Goal: Task Accomplishment & Management: Use online tool/utility

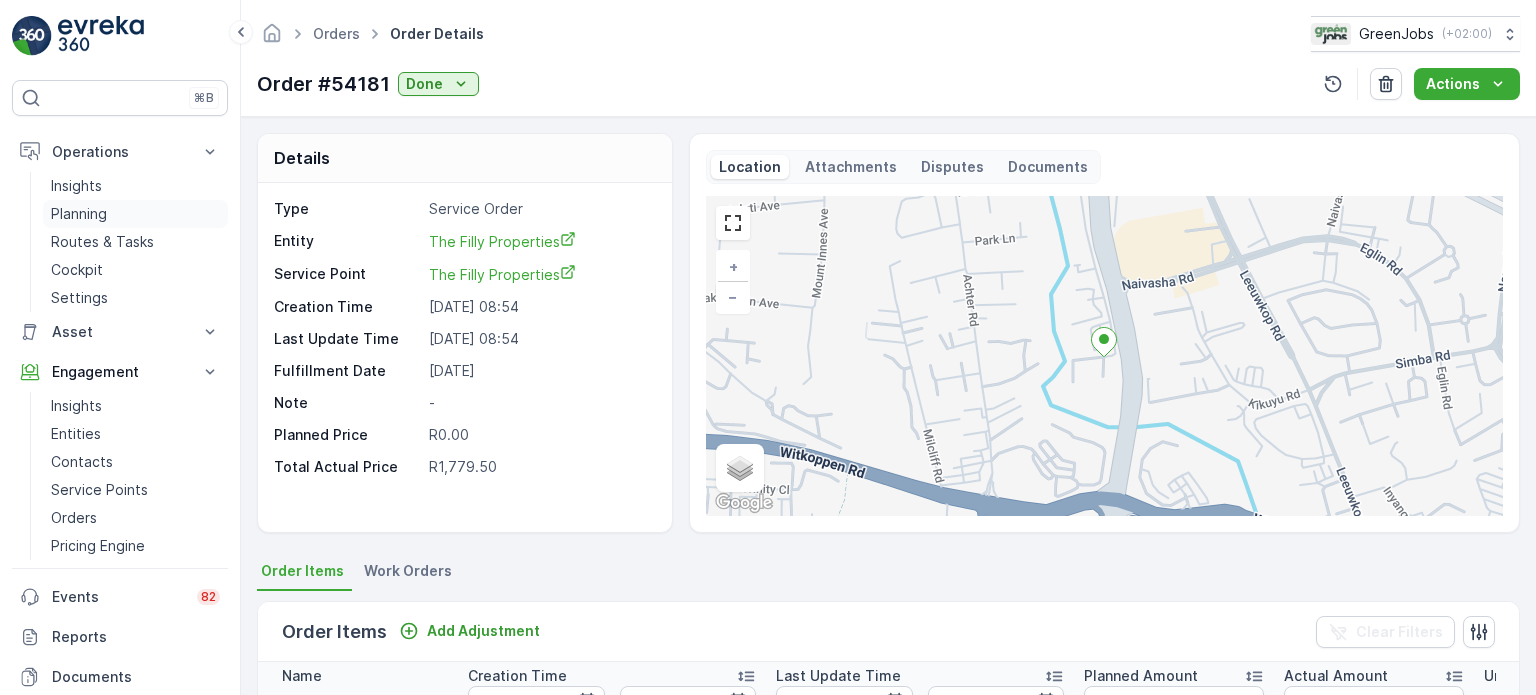
scroll to position [0, 6]
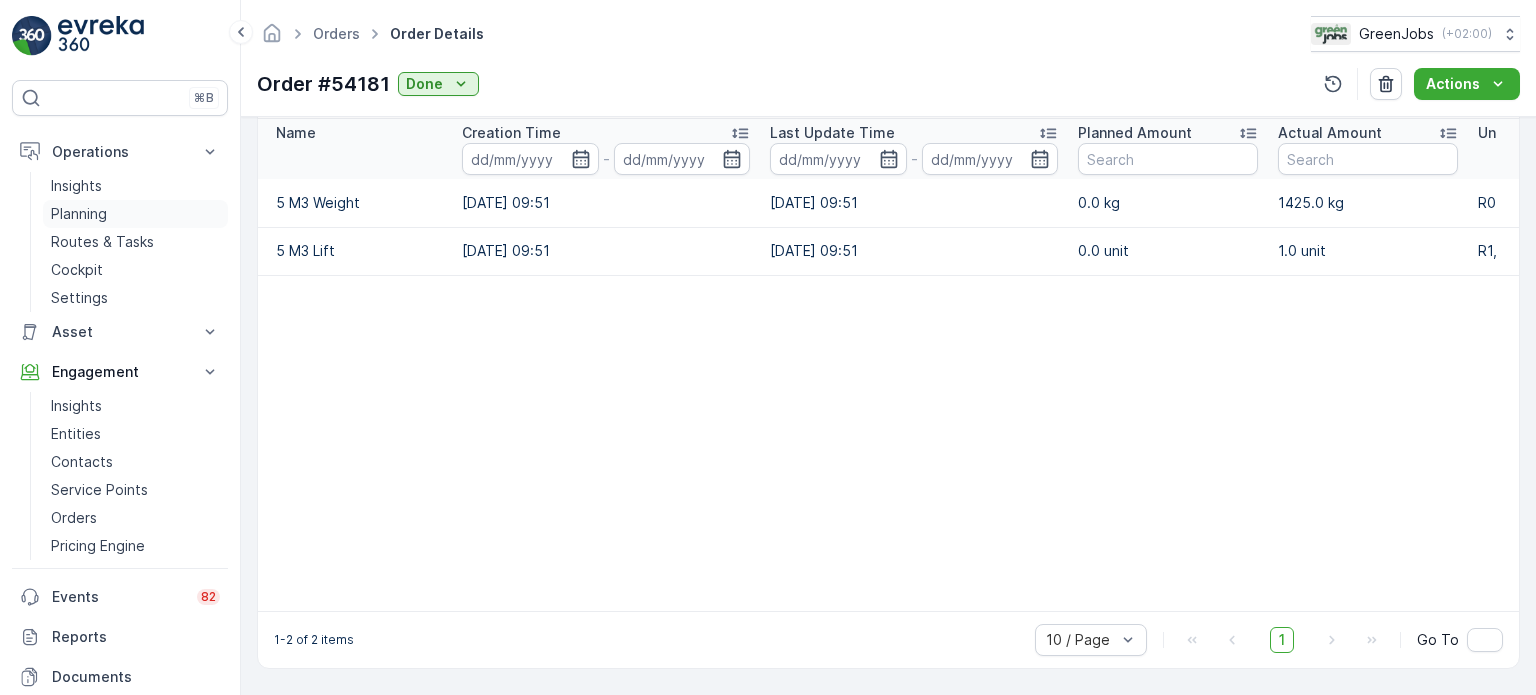
click at [90, 207] on p "Planning" at bounding box center [79, 214] width 56 height 20
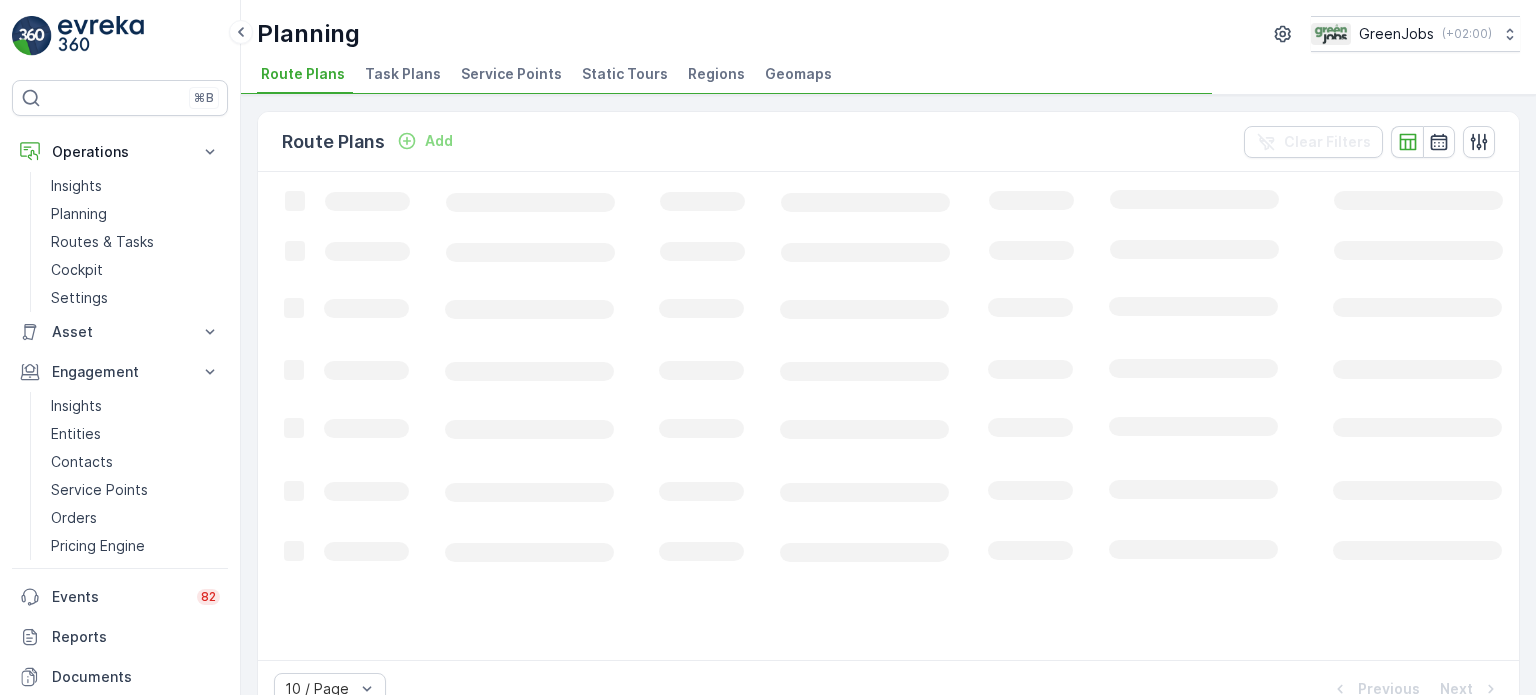
click at [510, 72] on span "Service Points" at bounding box center [511, 74] width 101 height 20
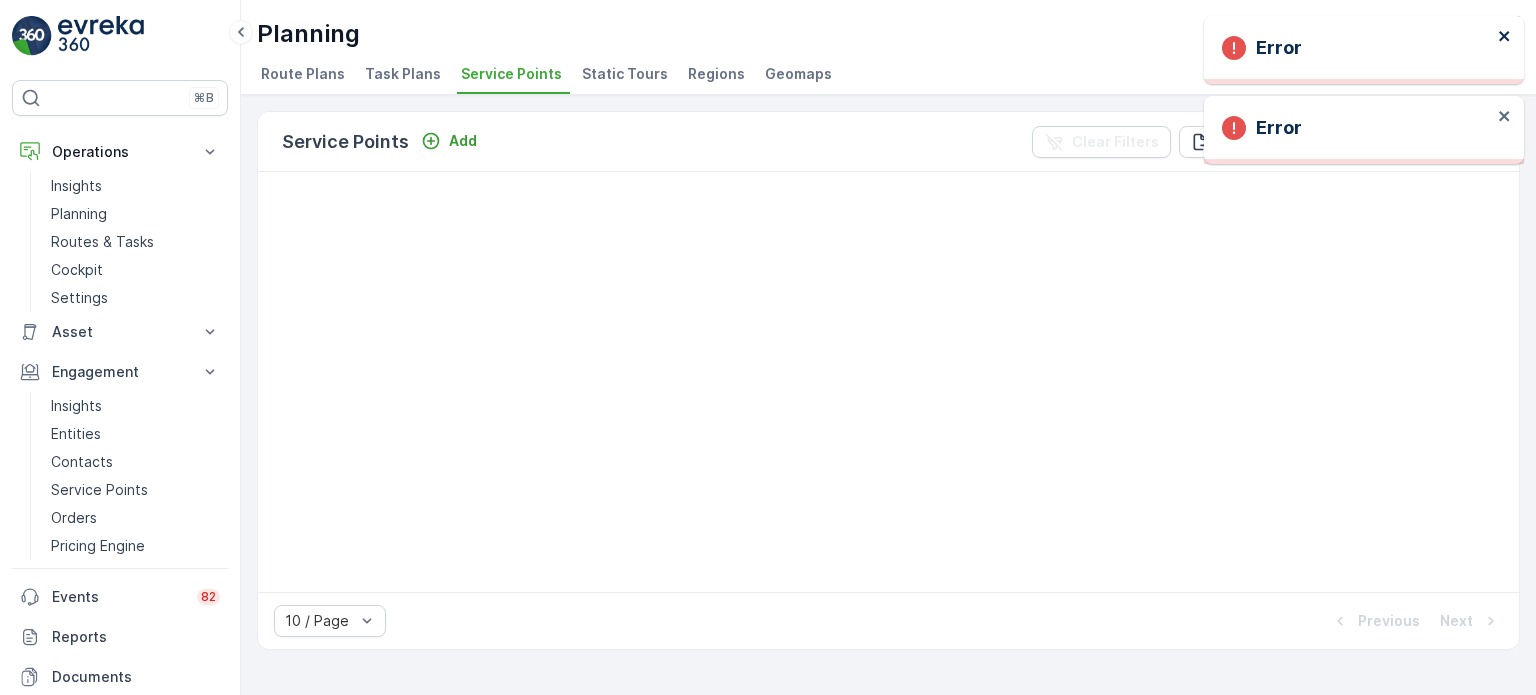
click at [1505, 36] on icon "close" at bounding box center [1504, 36] width 10 height 10
click at [1496, 35] on div "Error" at bounding box center [1357, 50] width 282 height 44
click at [87, 207] on p "Planning" at bounding box center [79, 214] width 56 height 20
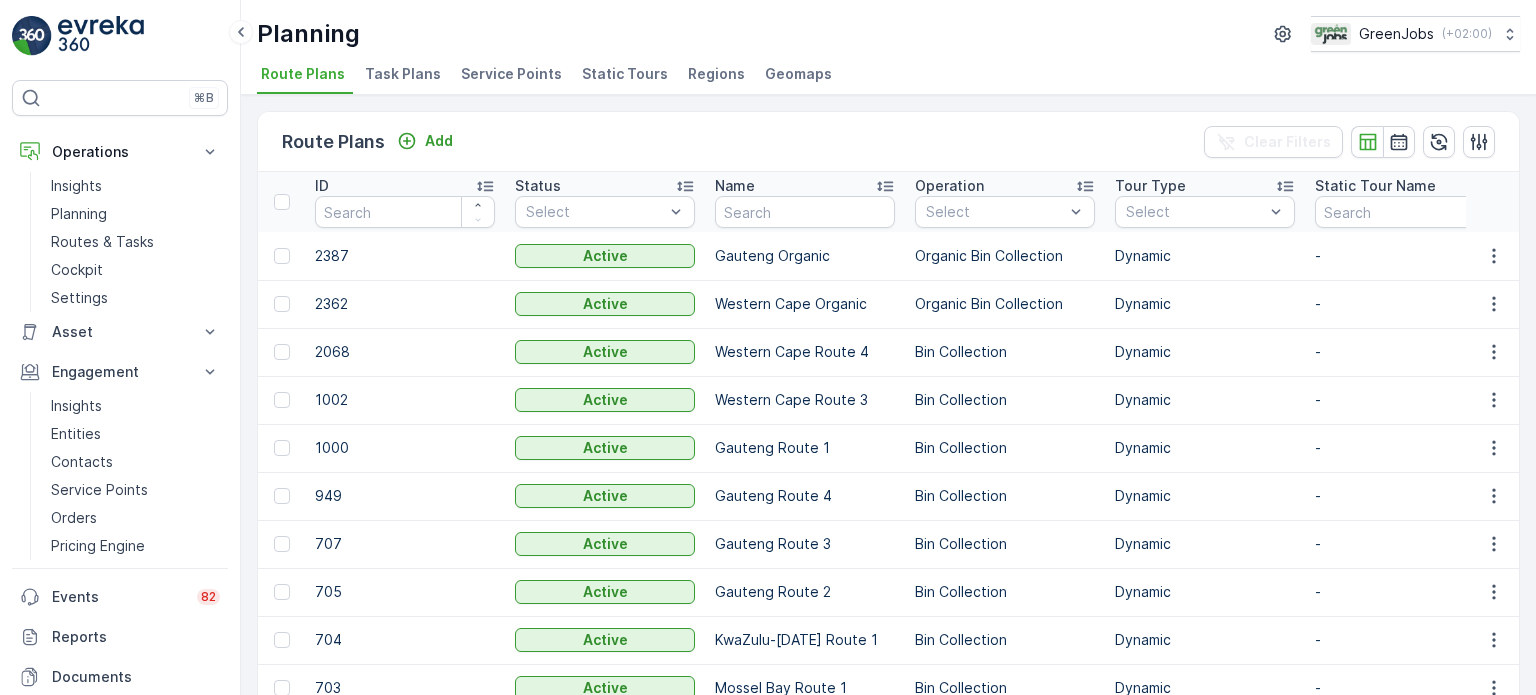
click at [512, 80] on span "Service Points" at bounding box center [511, 74] width 101 height 20
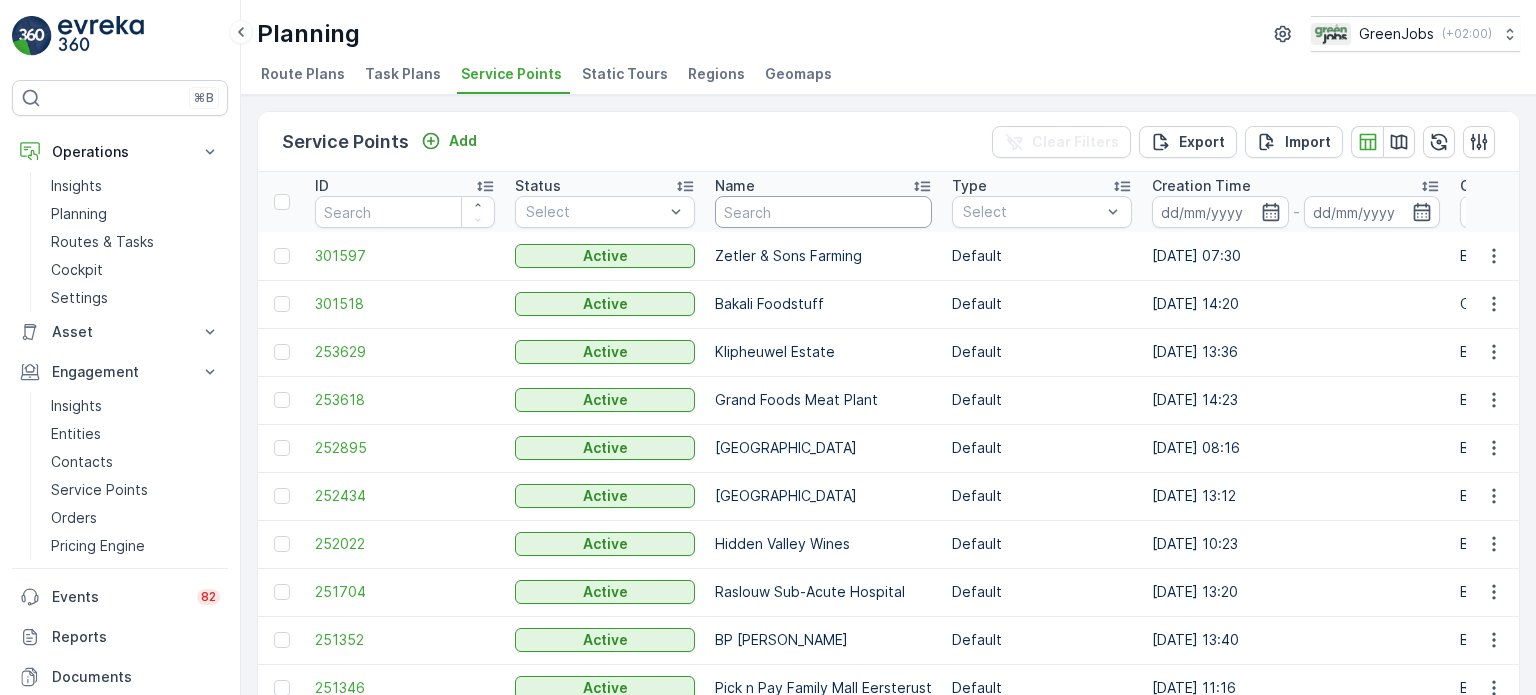
click at [761, 218] on input "text" at bounding box center [823, 212] width 217 height 32
type input "CRADLE"
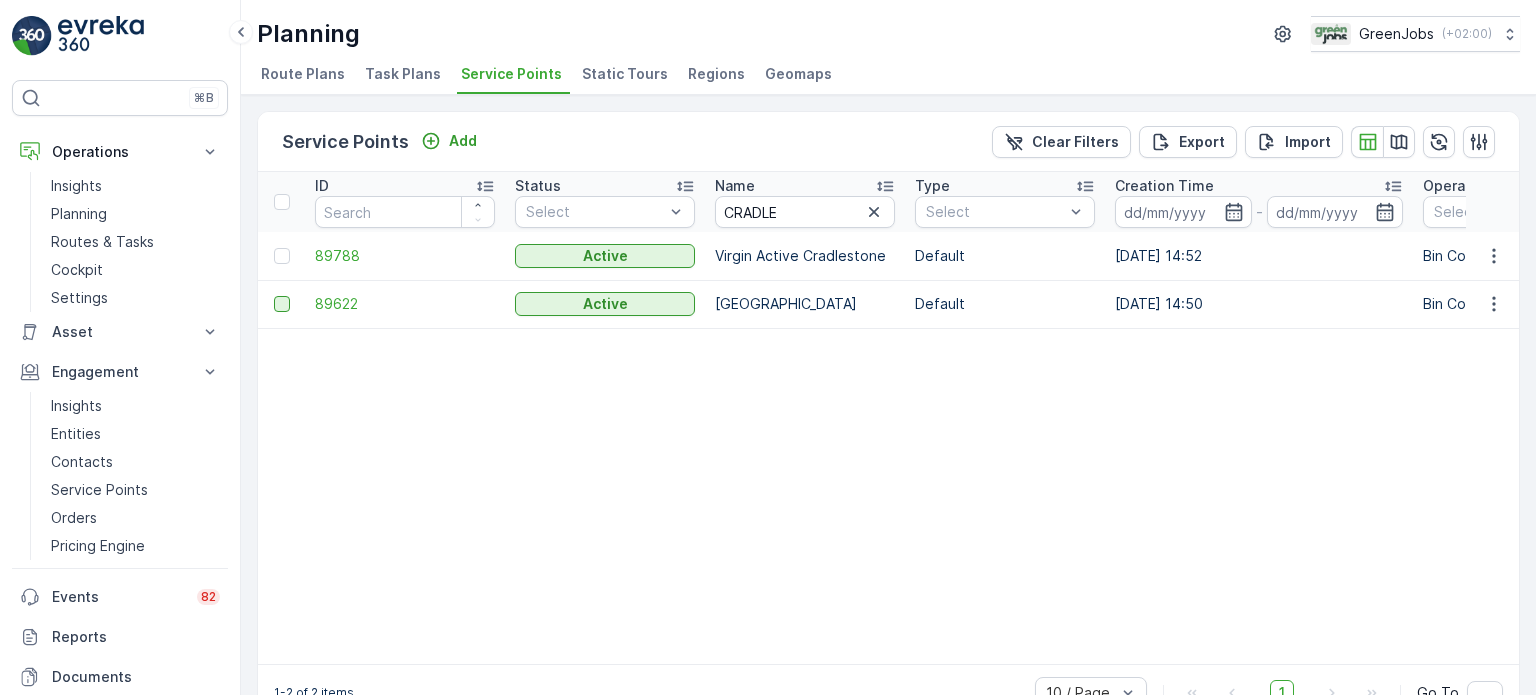
click at [281, 303] on div at bounding box center [282, 304] width 16 height 16
click at [274, 296] on input "checkbox" at bounding box center [274, 296] width 0 height 0
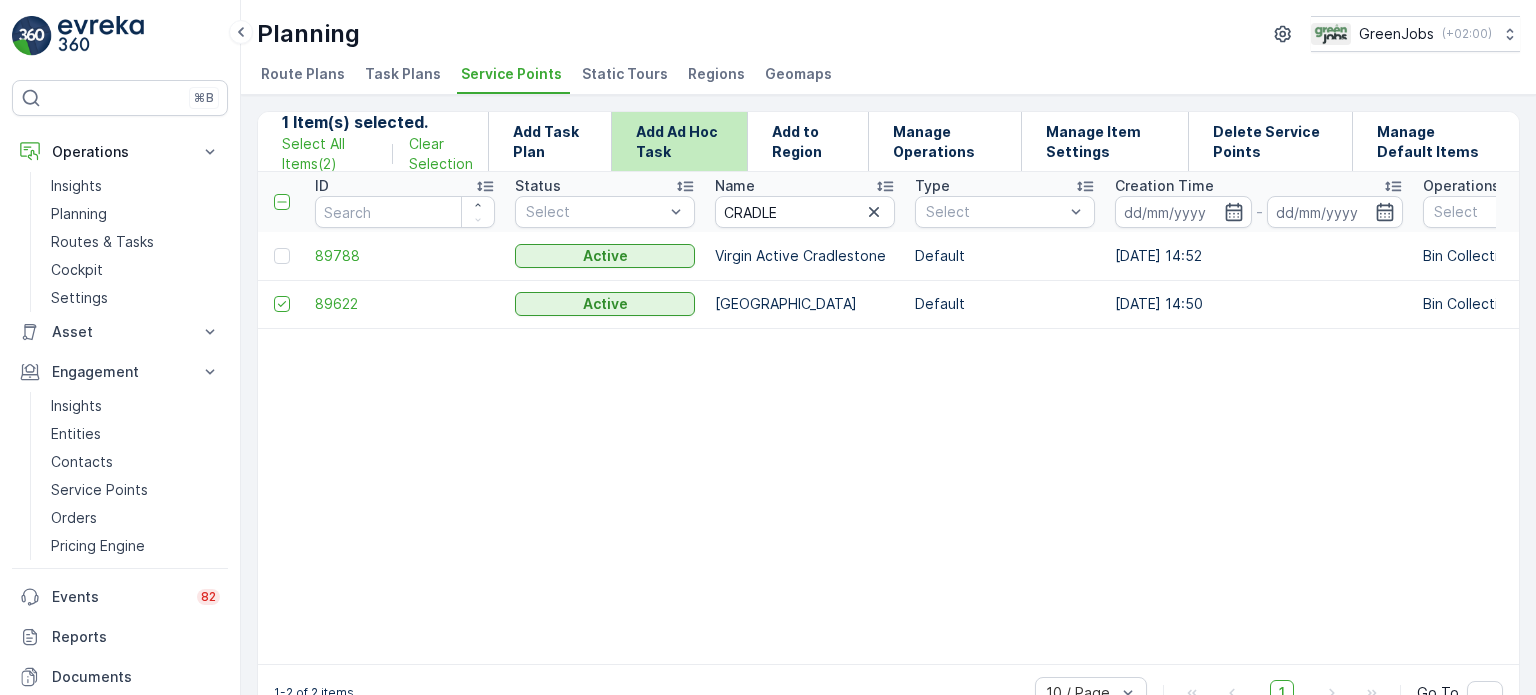
click at [696, 151] on p "Add Ad Hoc Task" at bounding box center [679, 142] width 87 height 40
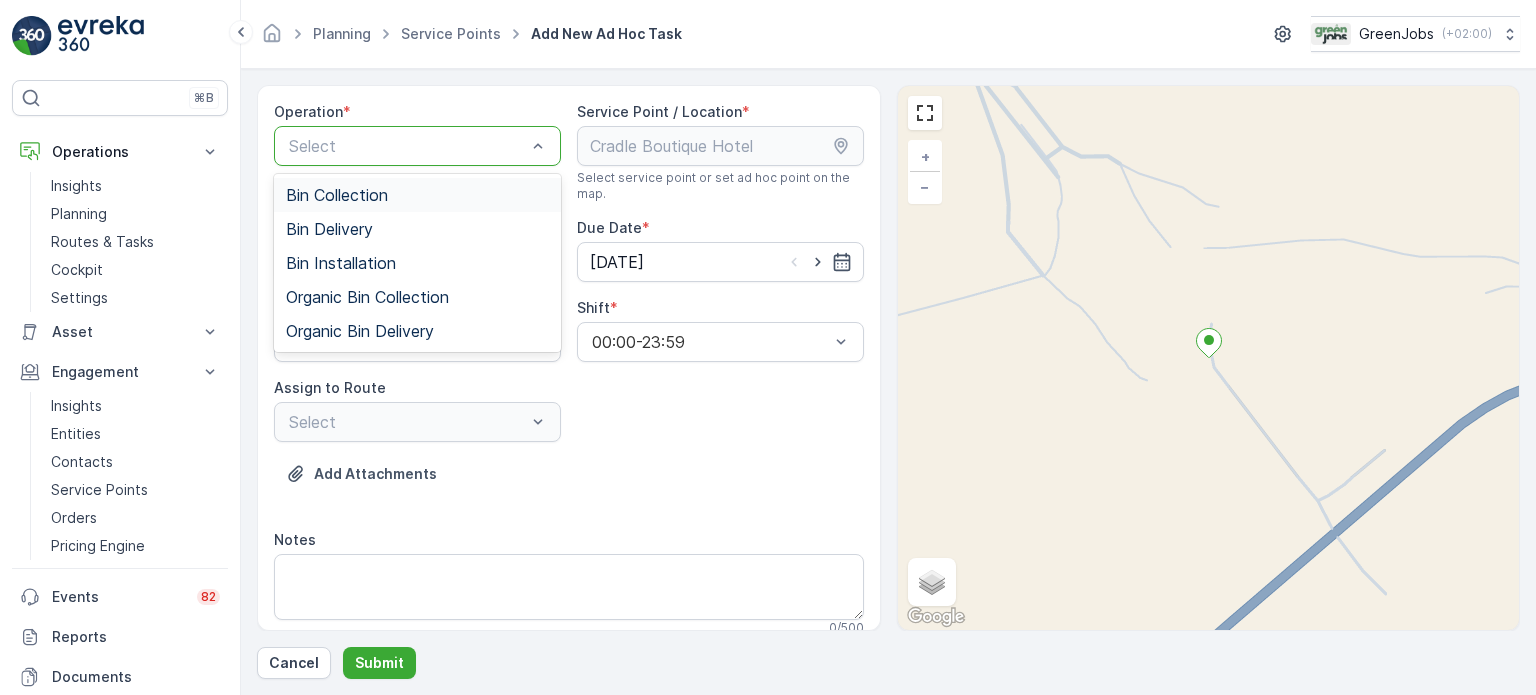
click at [386, 192] on span "Bin Collection" at bounding box center [337, 195] width 102 height 18
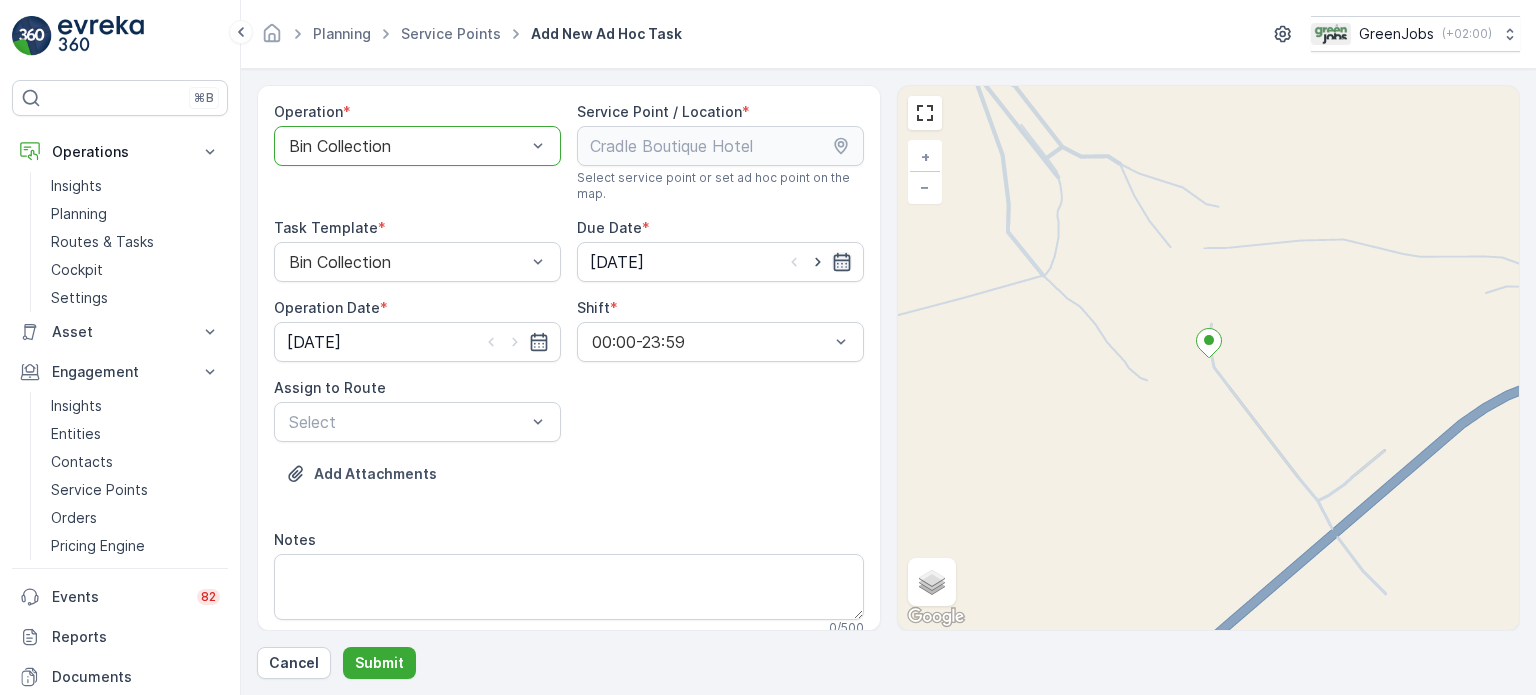
click at [833, 257] on icon "button" at bounding box center [842, 262] width 20 height 20
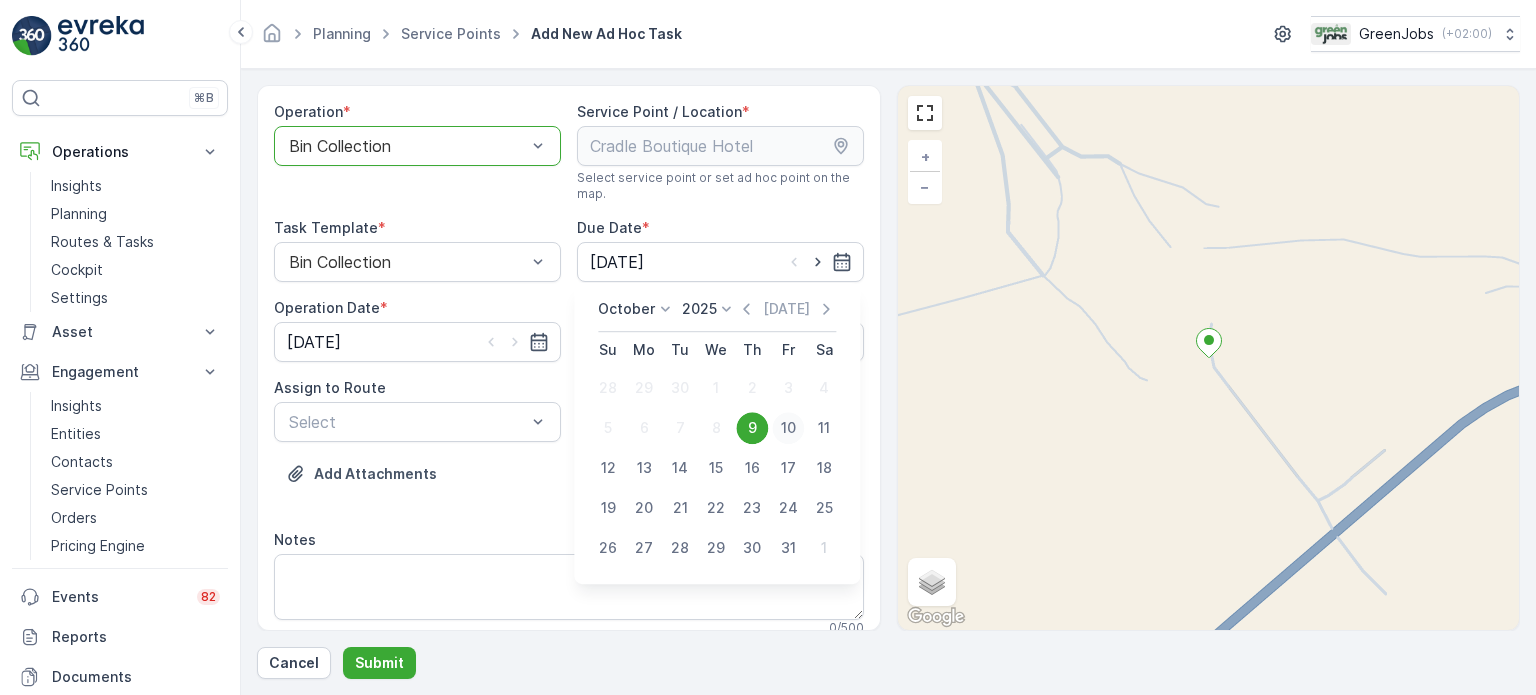
click at [789, 422] on div "10" at bounding box center [788, 428] width 32 height 32
type input "[DATE]"
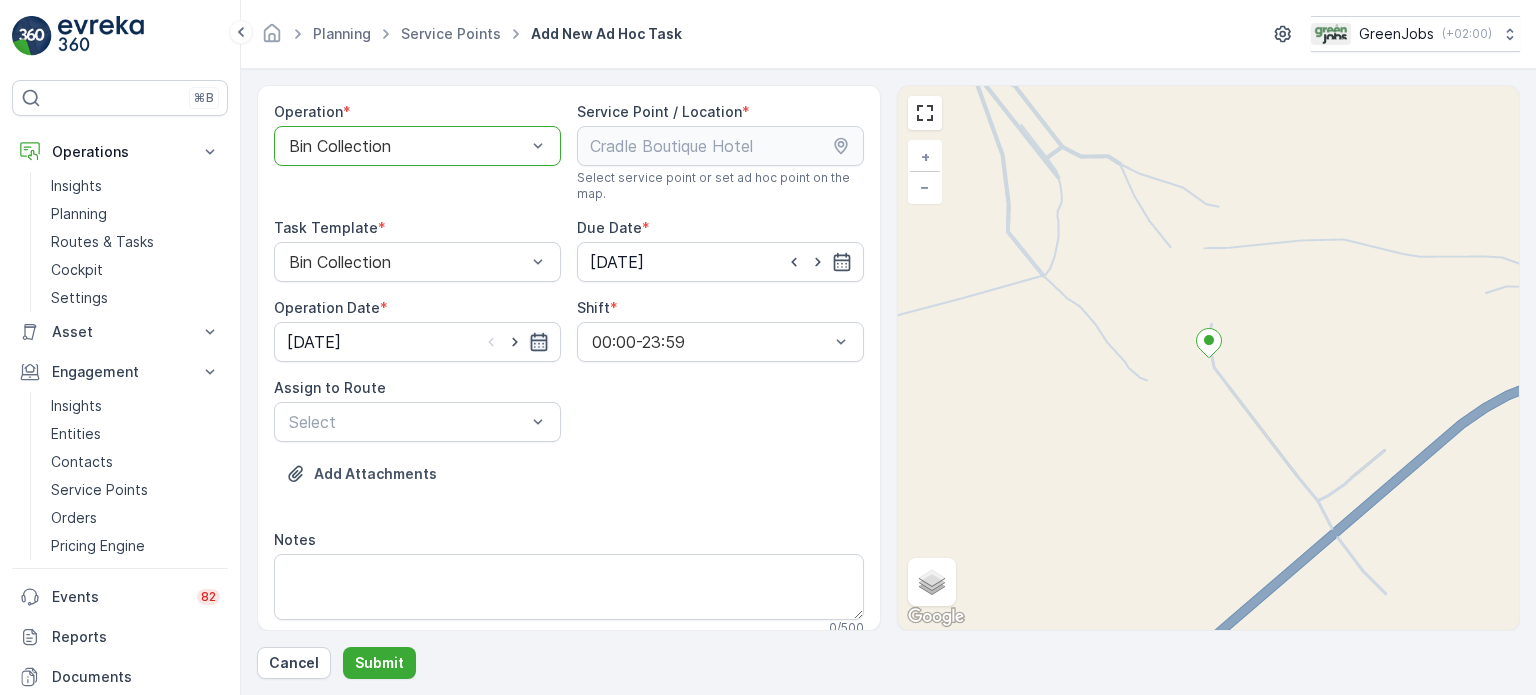
click at [532, 338] on icon "button" at bounding box center [539, 342] width 20 height 20
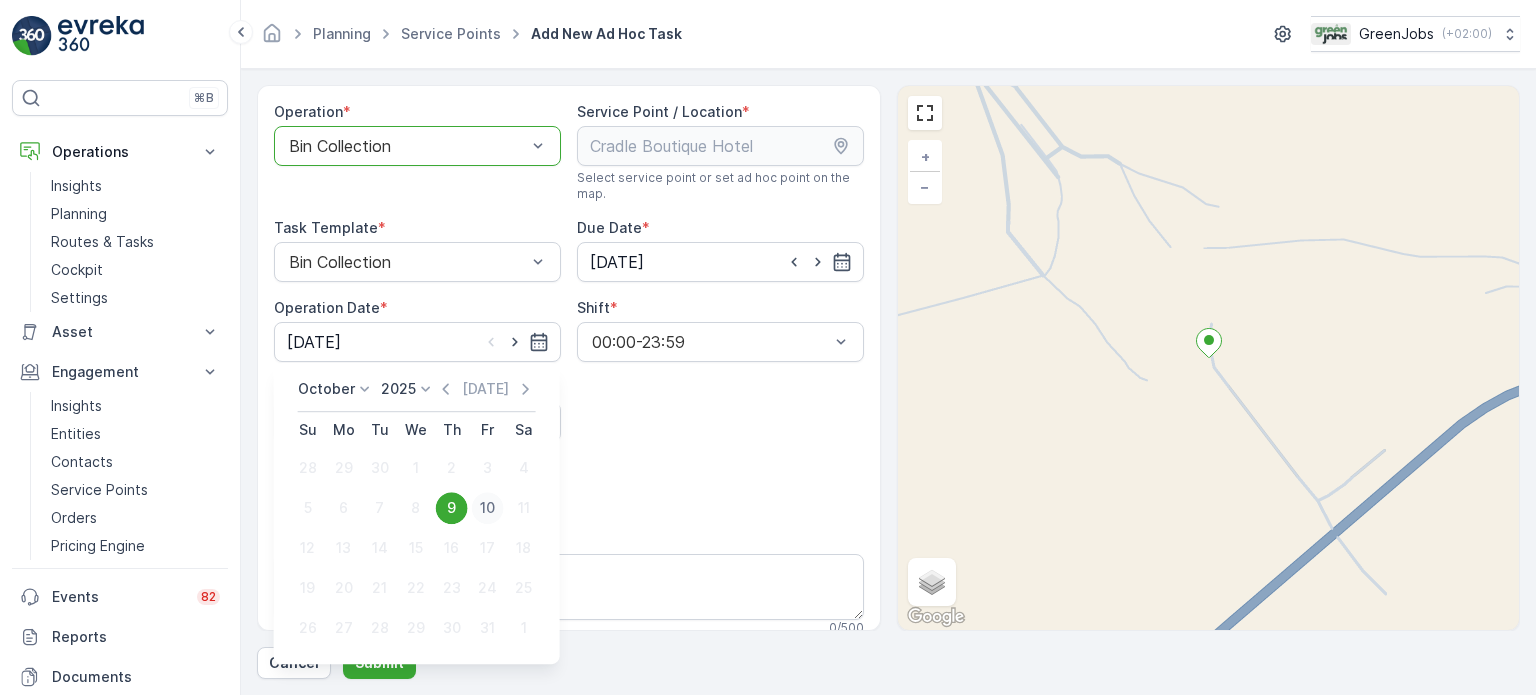
click at [486, 505] on div "10" at bounding box center [488, 508] width 32 height 32
type input "[DATE]"
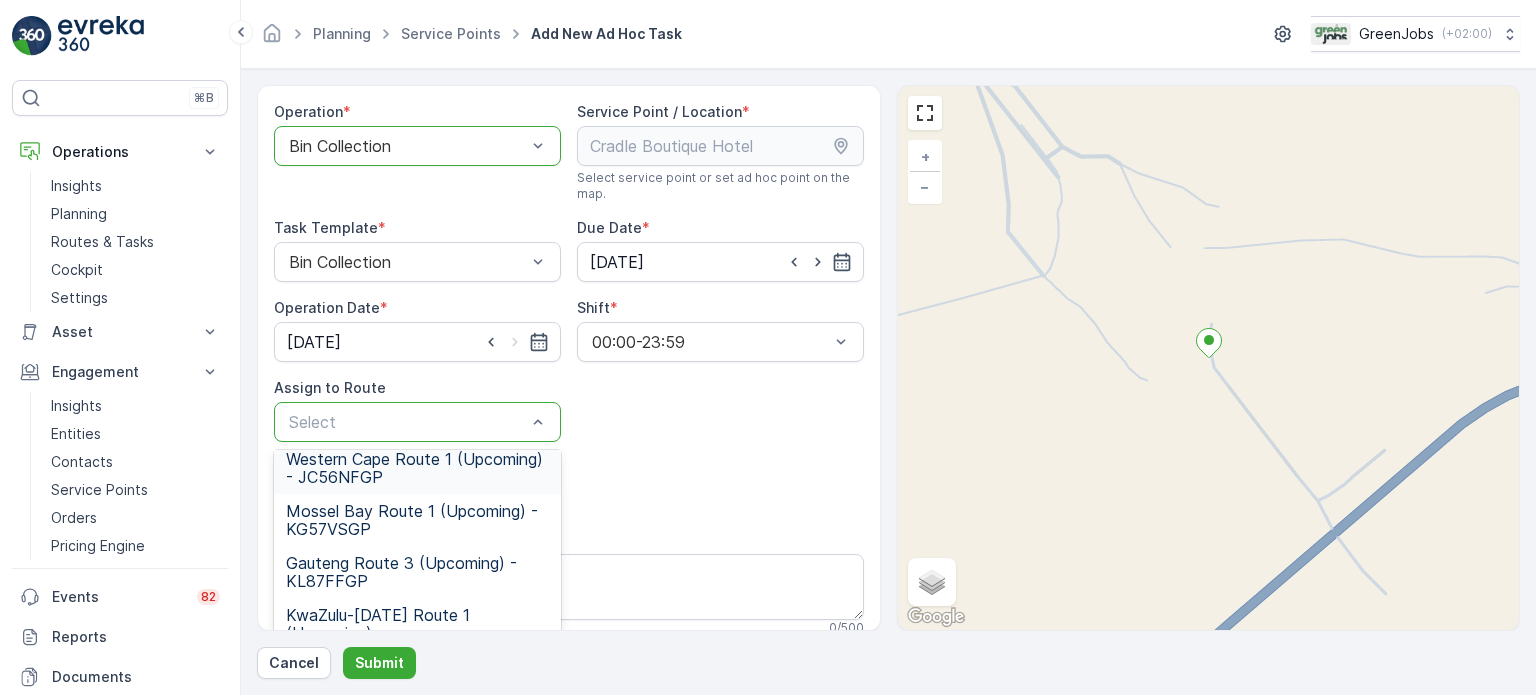
scroll to position [200, 0]
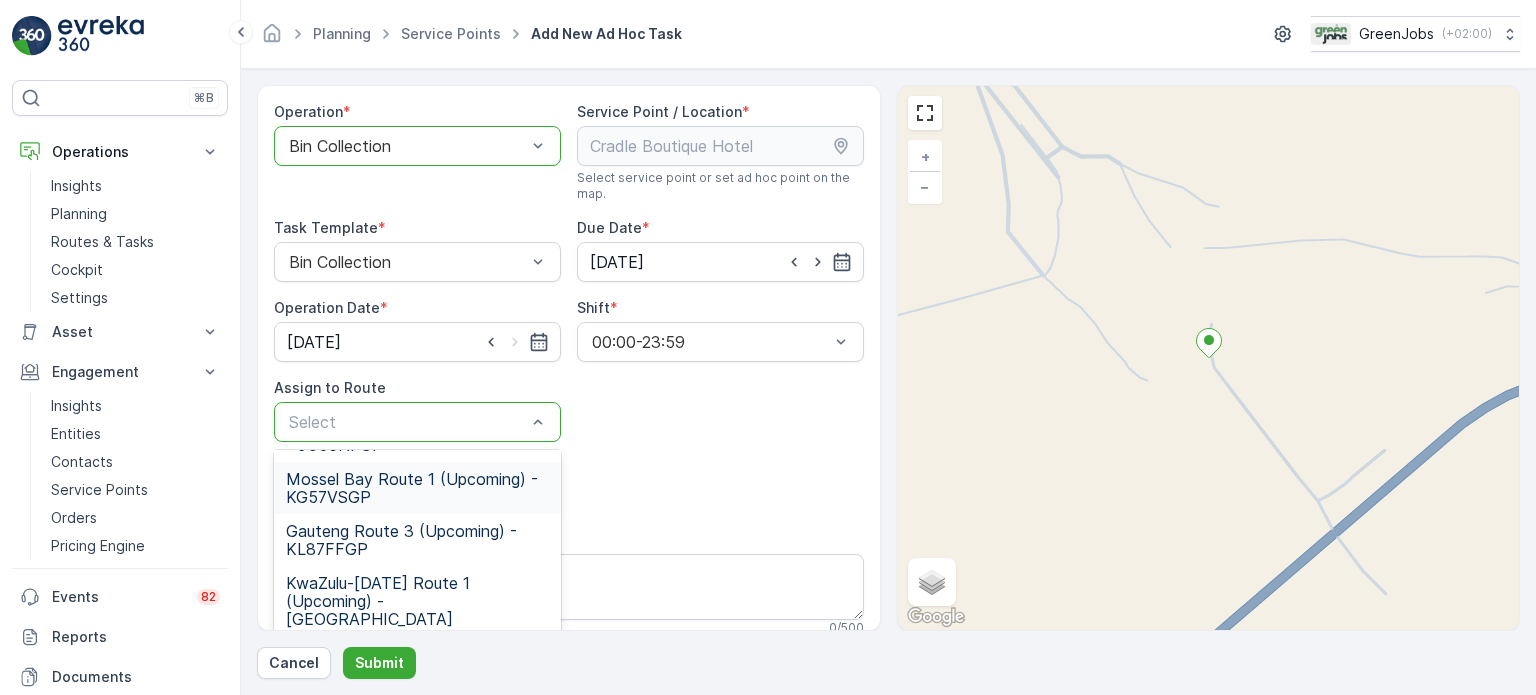
click at [373, 492] on span "Mossel Bay Route 1 (Upcoming) - KG57VSGP" at bounding box center [417, 488] width 263 height 36
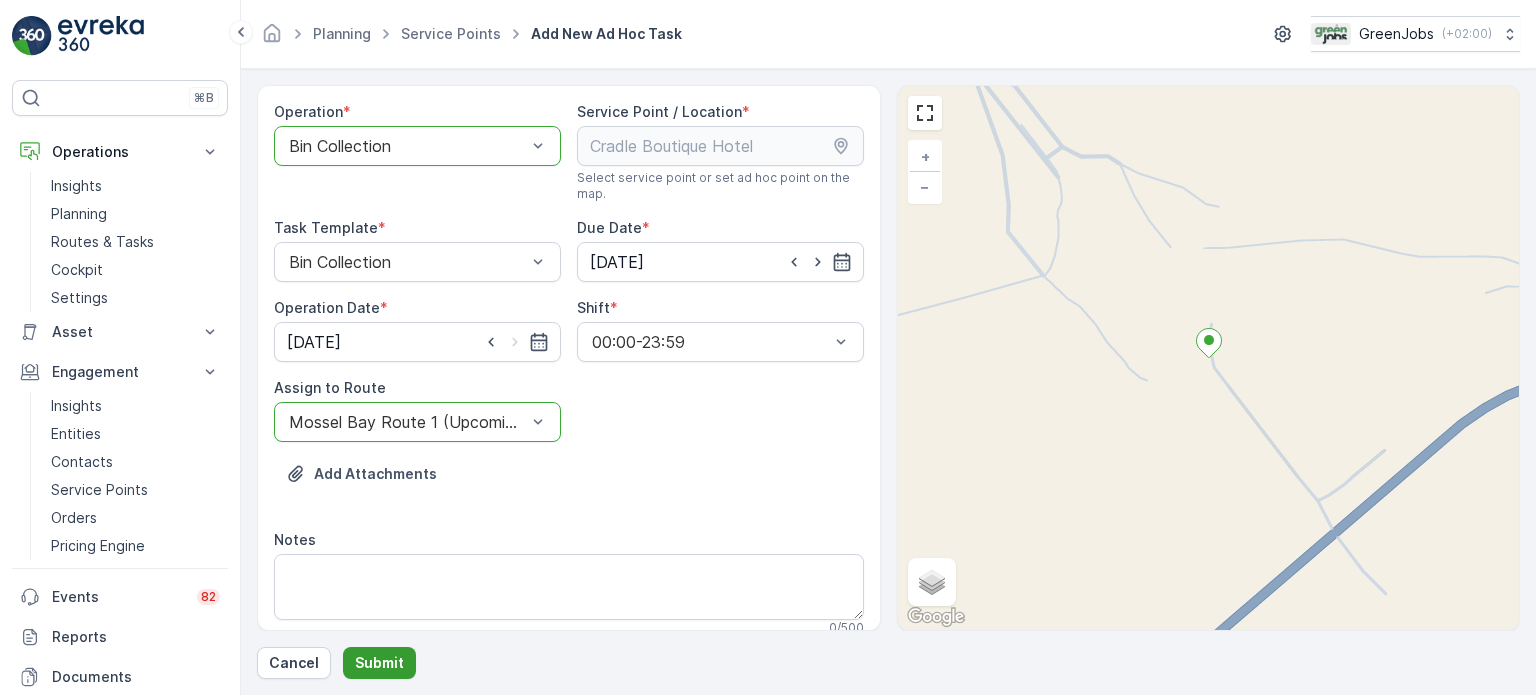
click at [387, 657] on p "Submit" at bounding box center [379, 663] width 49 height 20
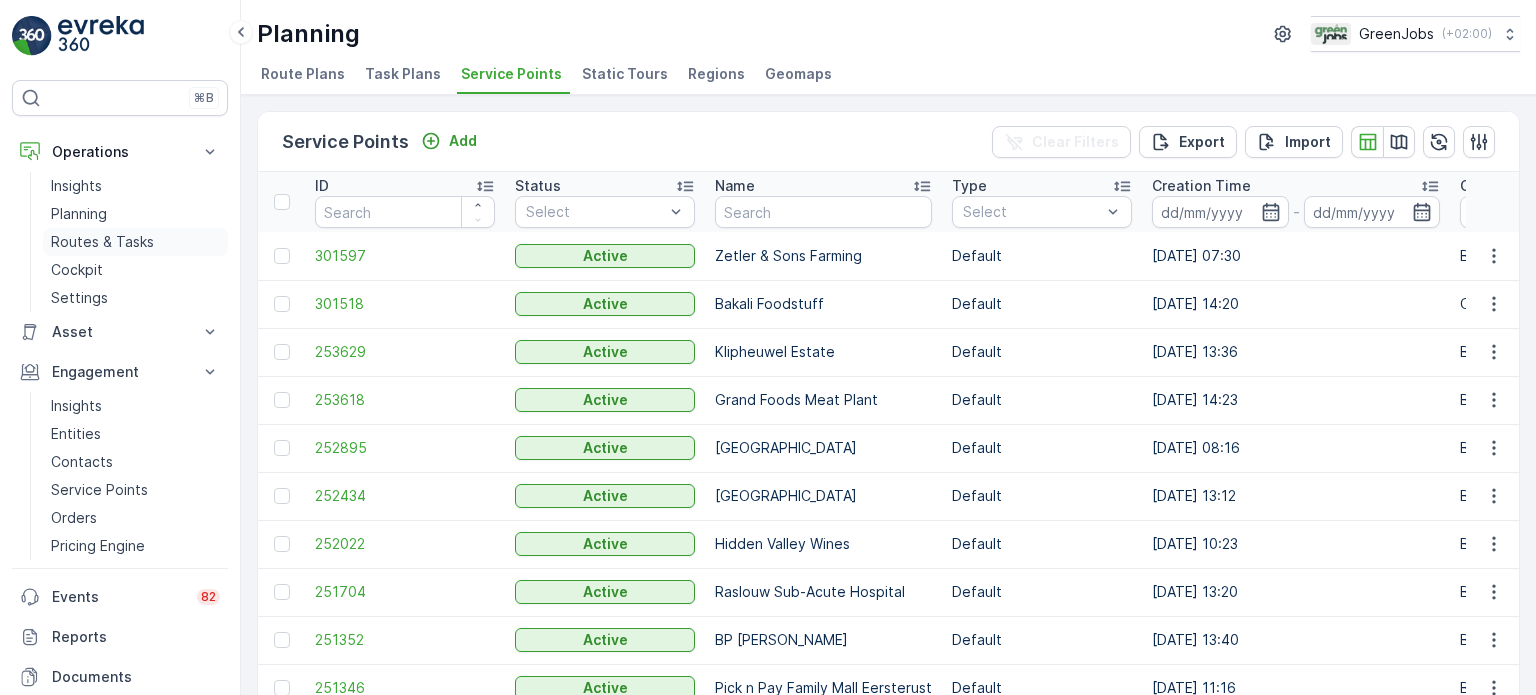
click at [95, 239] on p "Routes & Tasks" at bounding box center [102, 242] width 103 height 20
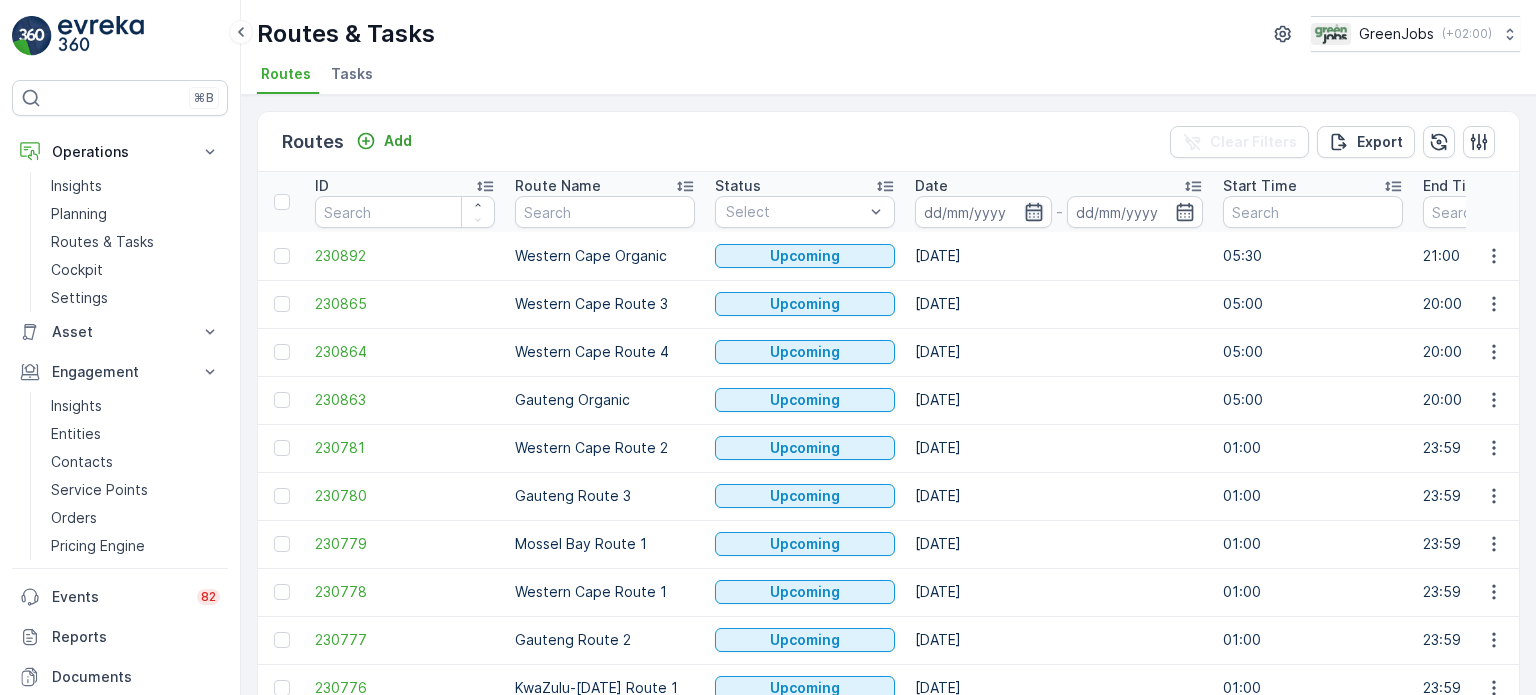
click at [1036, 207] on icon "button" at bounding box center [1034, 212] width 20 height 20
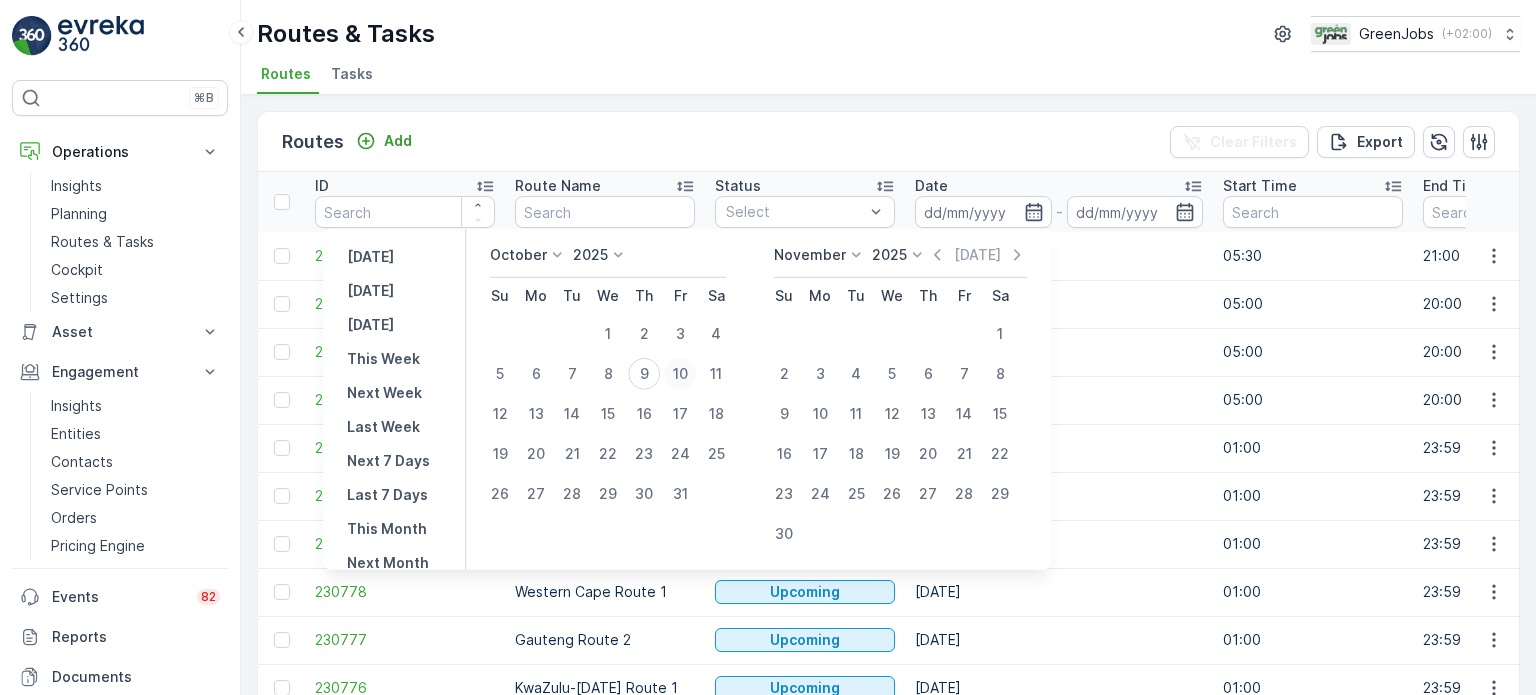
click at [689, 378] on div "10" at bounding box center [680, 374] width 32 height 32
type input "[DATE]"
click at [688, 377] on div "10" at bounding box center [680, 374] width 32 height 32
type input "[DATE]"
click at [688, 377] on div "10" at bounding box center [680, 374] width 32 height 32
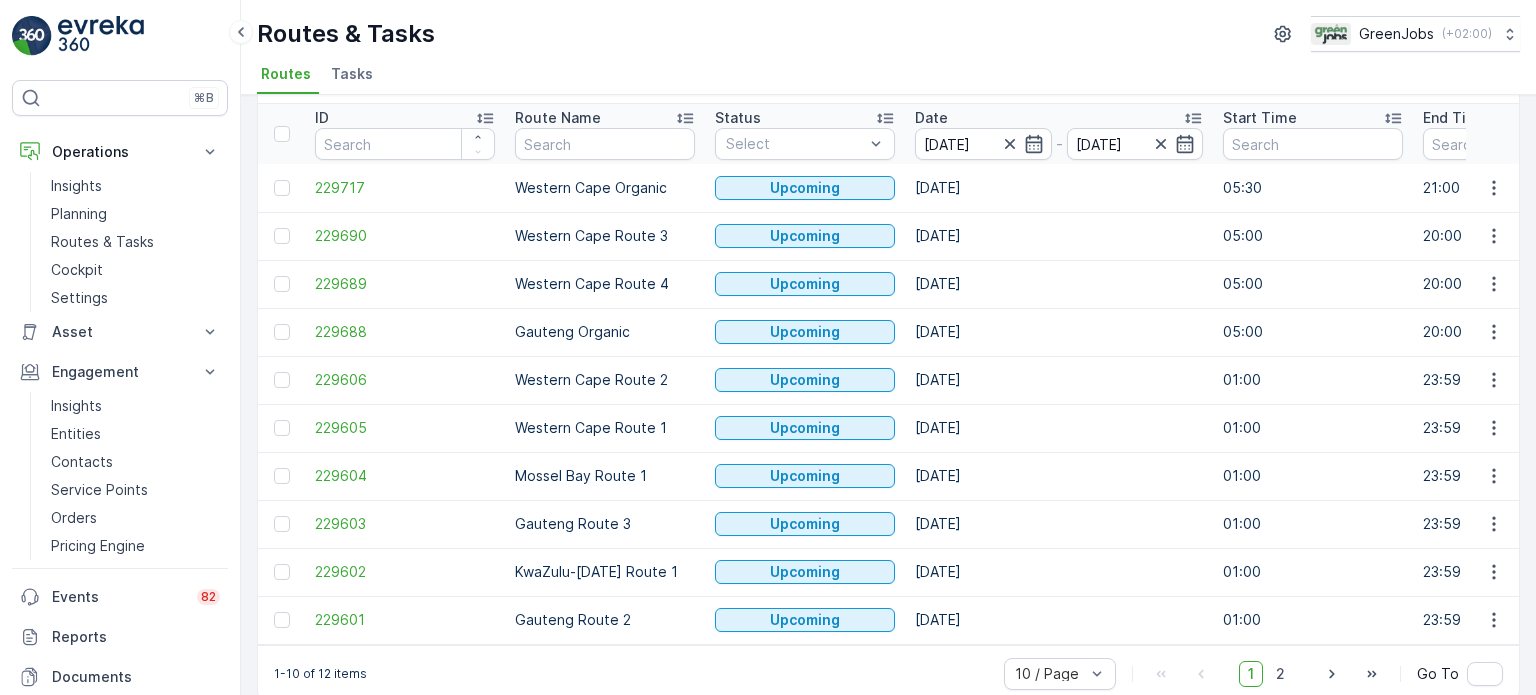
scroll to position [99, 0]
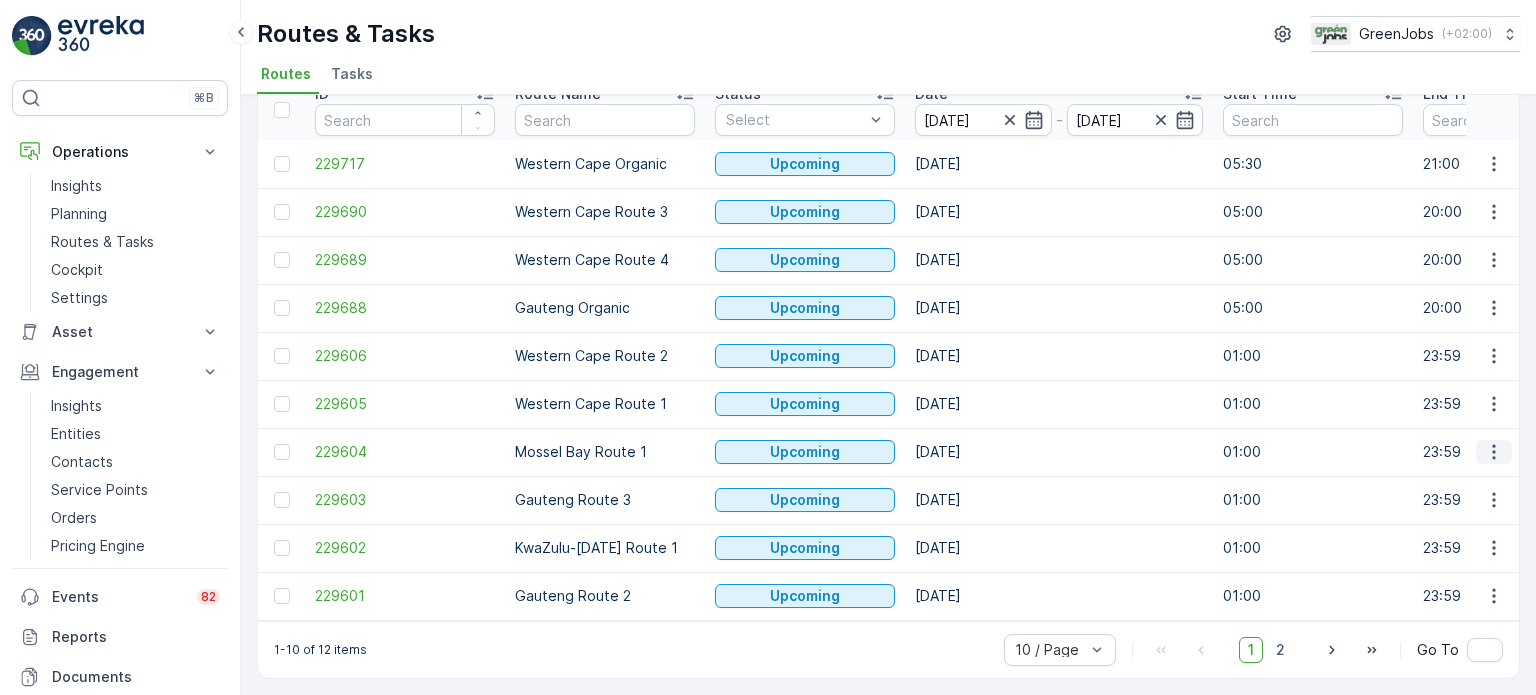
click at [1484, 445] on icon "button" at bounding box center [1494, 452] width 20 height 20
click at [1420, 469] on span "See More Details" at bounding box center [1447, 473] width 116 height 20
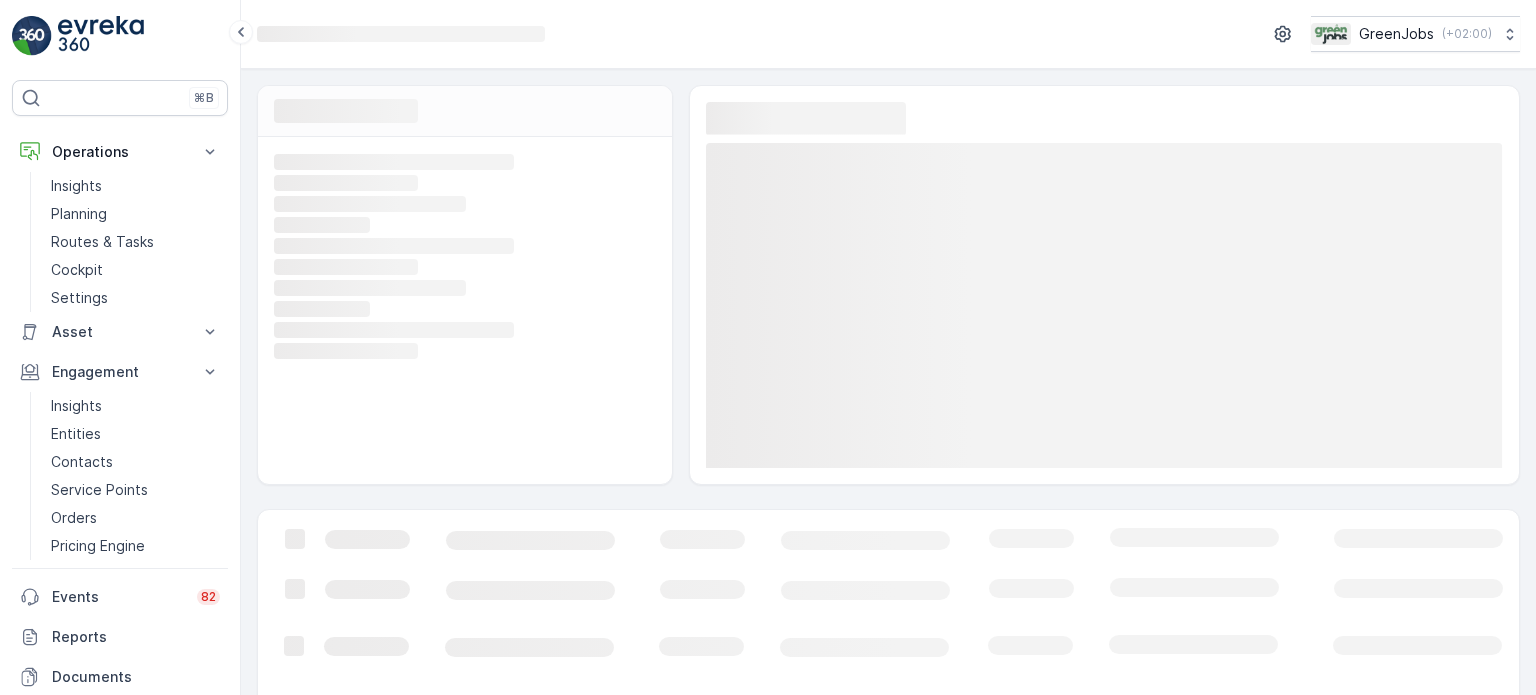
scroll to position [24, 0]
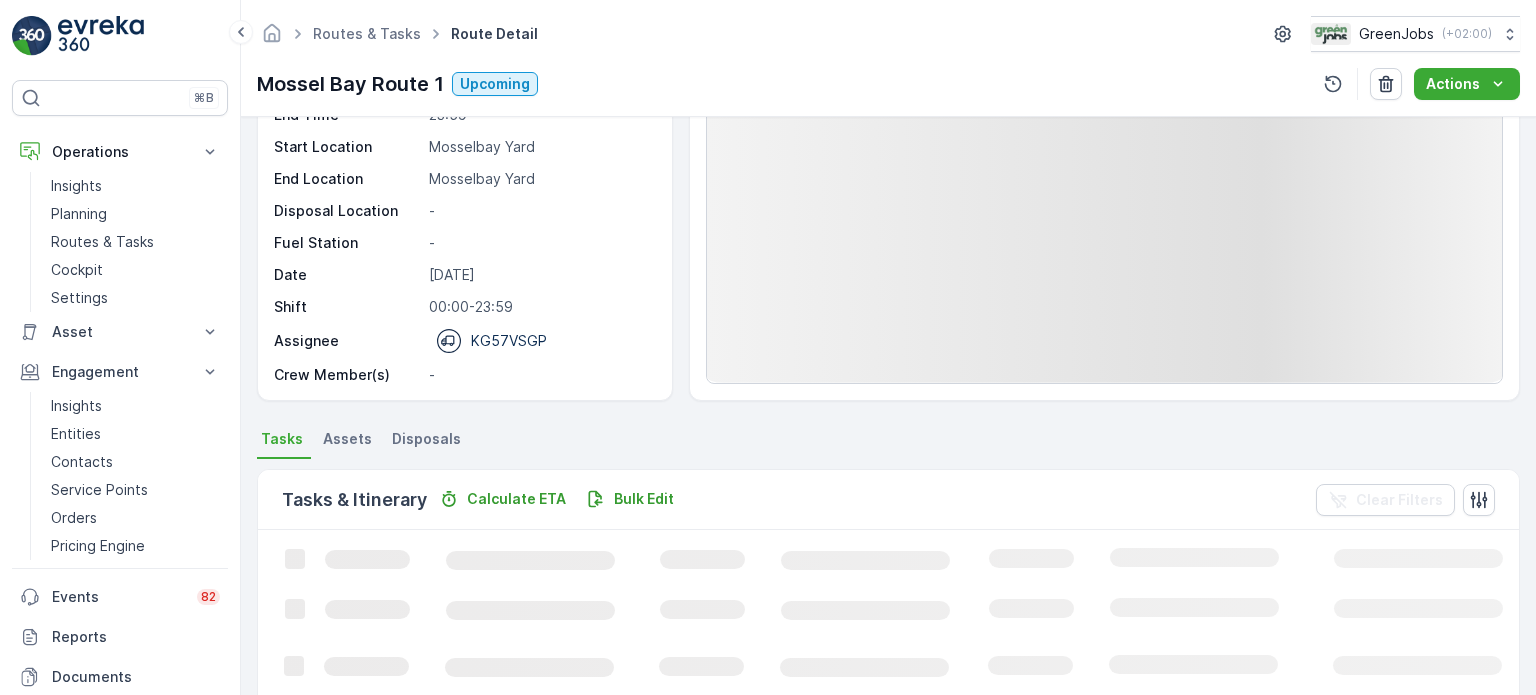
scroll to position [300, 0]
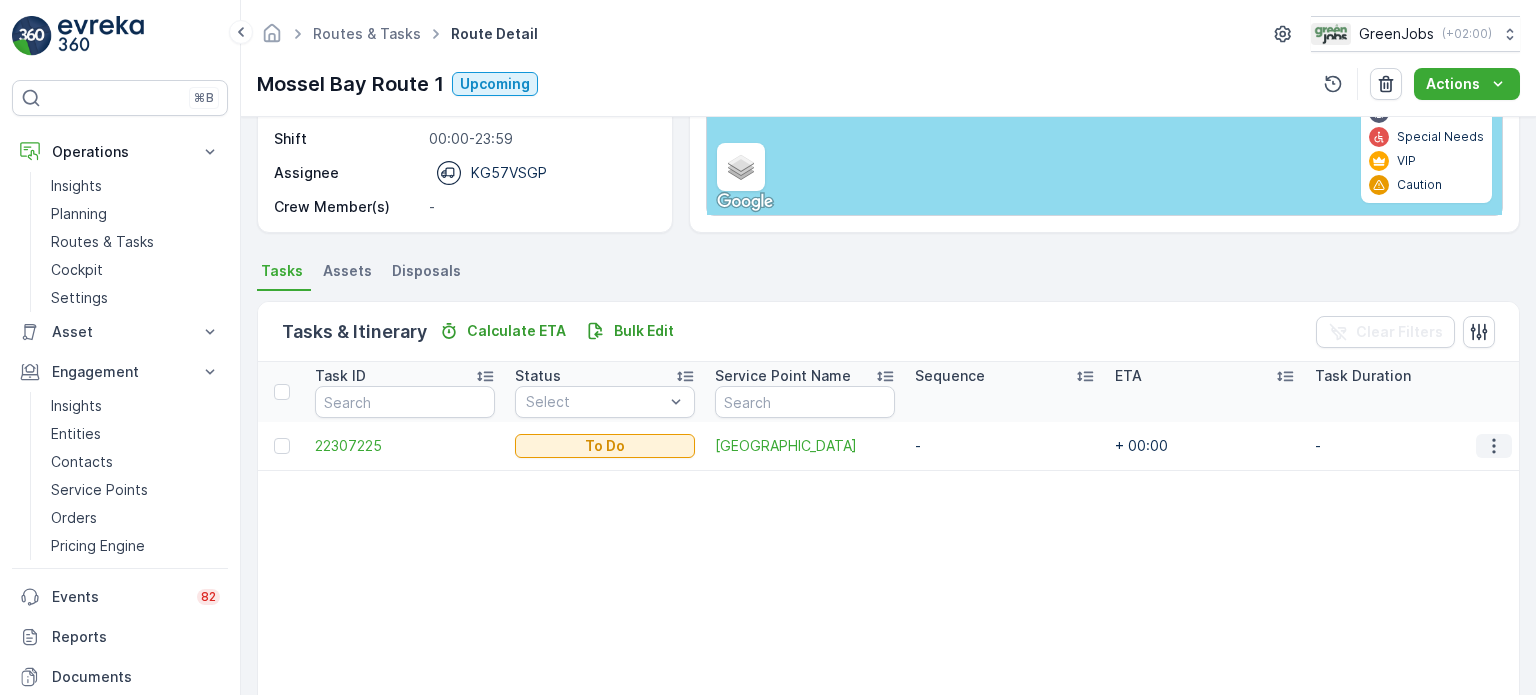
click at [1484, 447] on icon "button" at bounding box center [1494, 446] width 20 height 20
click at [1432, 526] on span "Change Route" at bounding box center [1442, 530] width 97 height 20
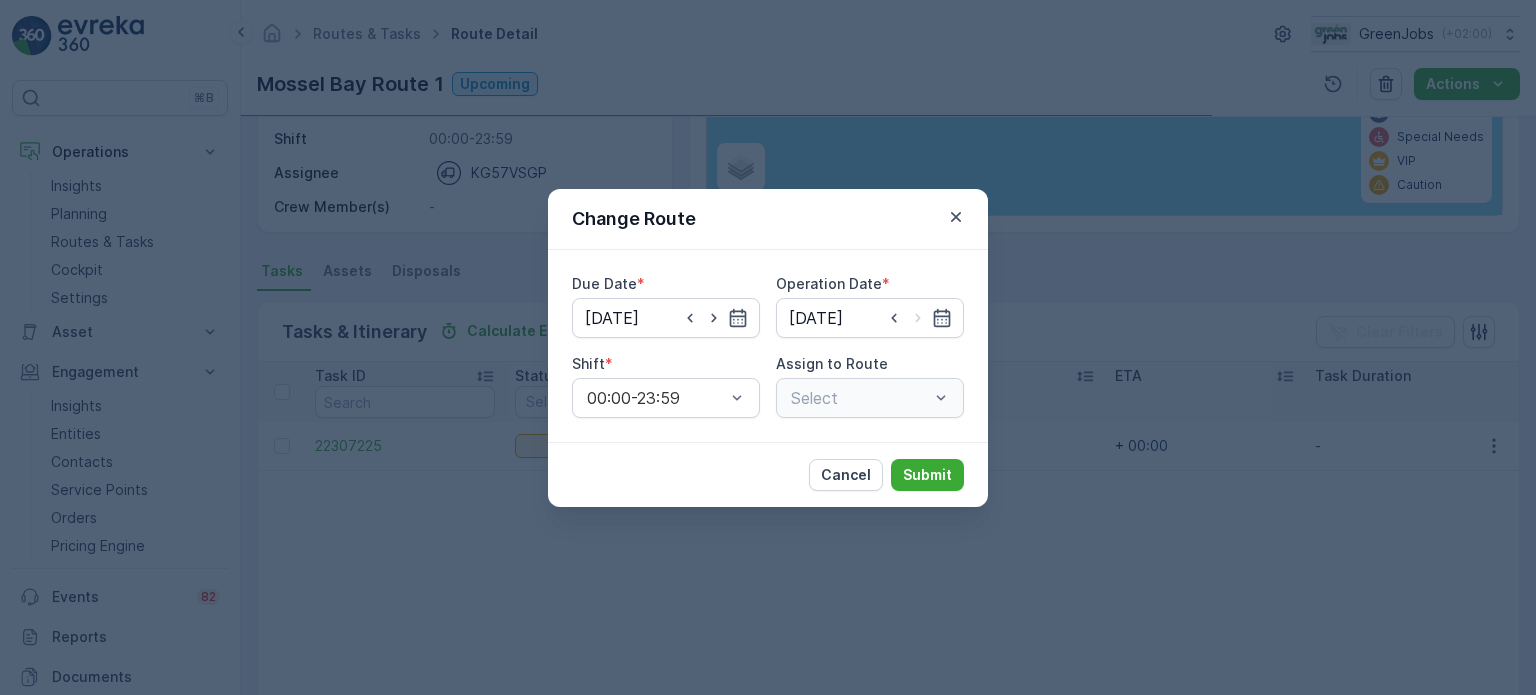
type input "[DATE]"
click at [806, 403] on div at bounding box center [860, 398] width 142 height 18
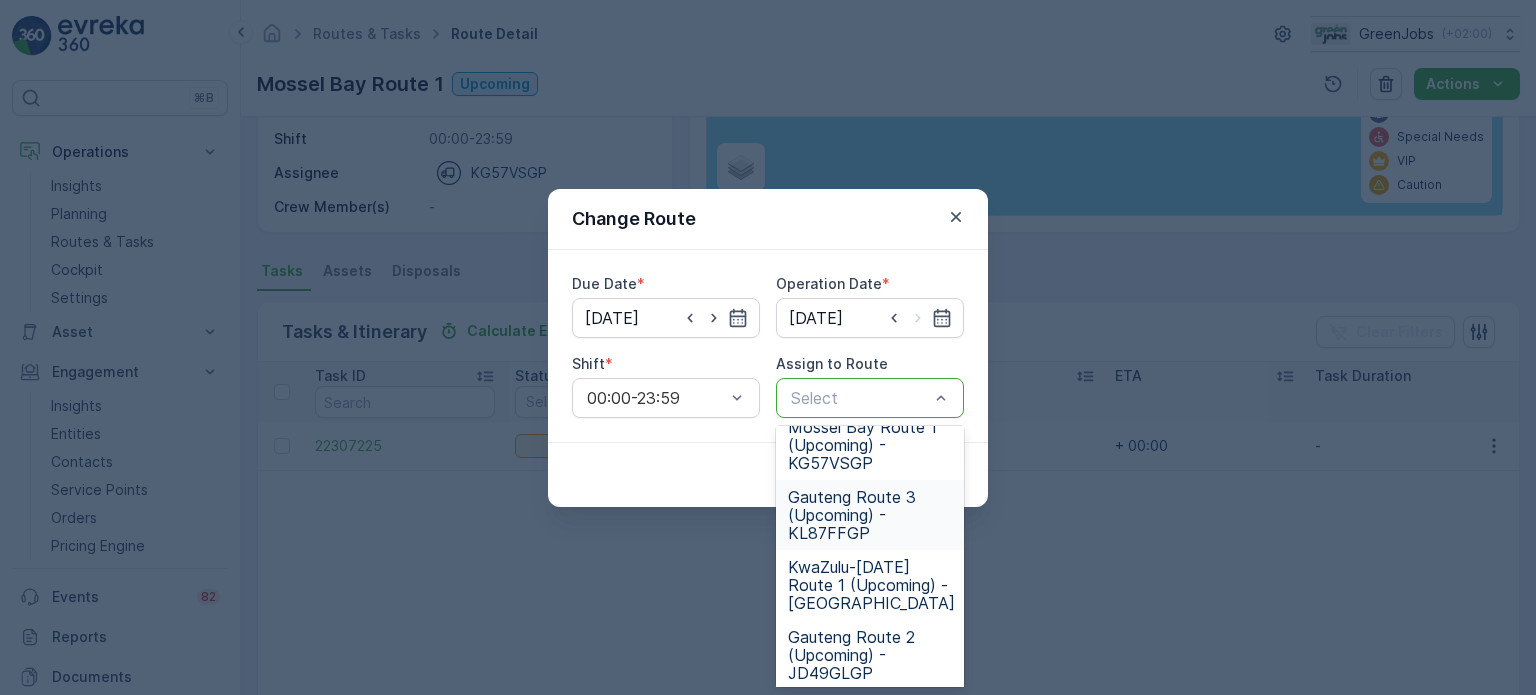
click at [845, 519] on span "Gauteng Route 3 (Upcoming) - KL87FFGP" at bounding box center [870, 515] width 164 height 54
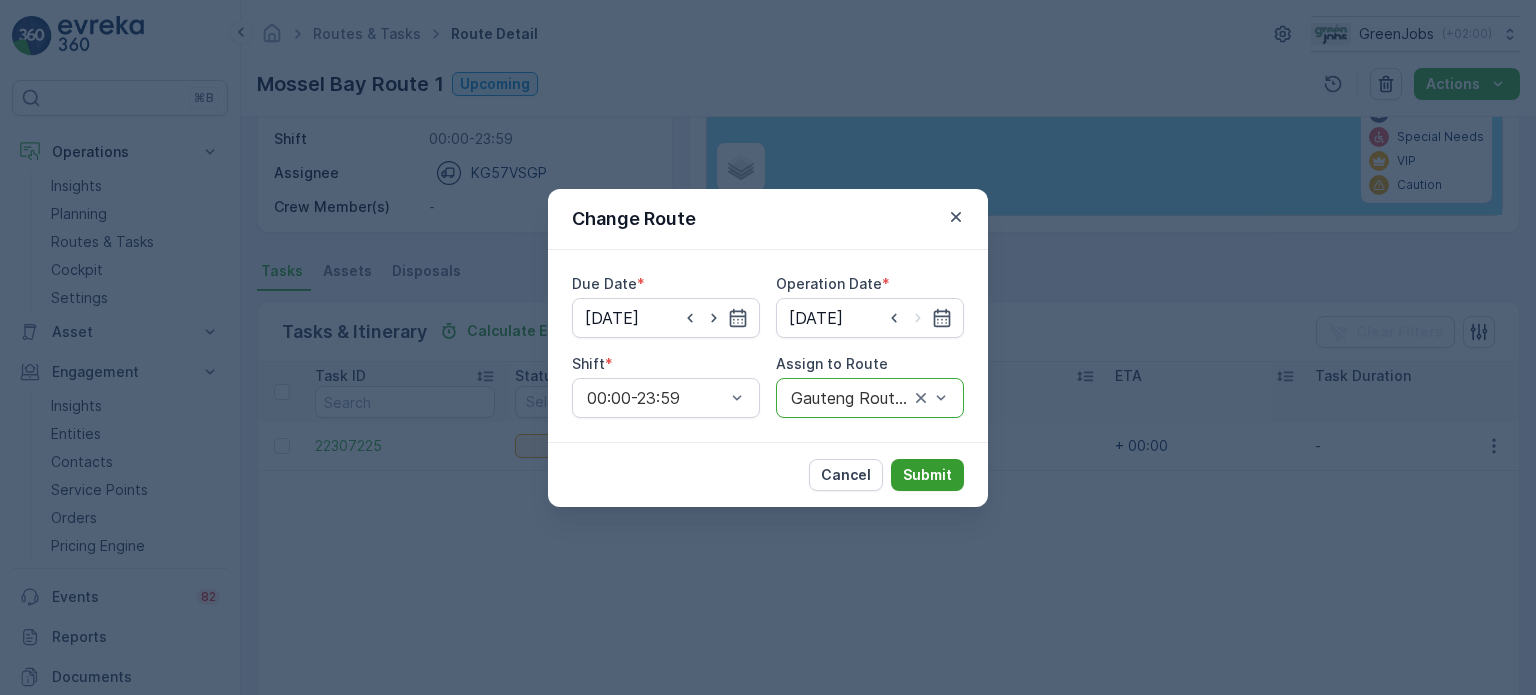
click at [925, 472] on p "Submit" at bounding box center [927, 475] width 49 height 20
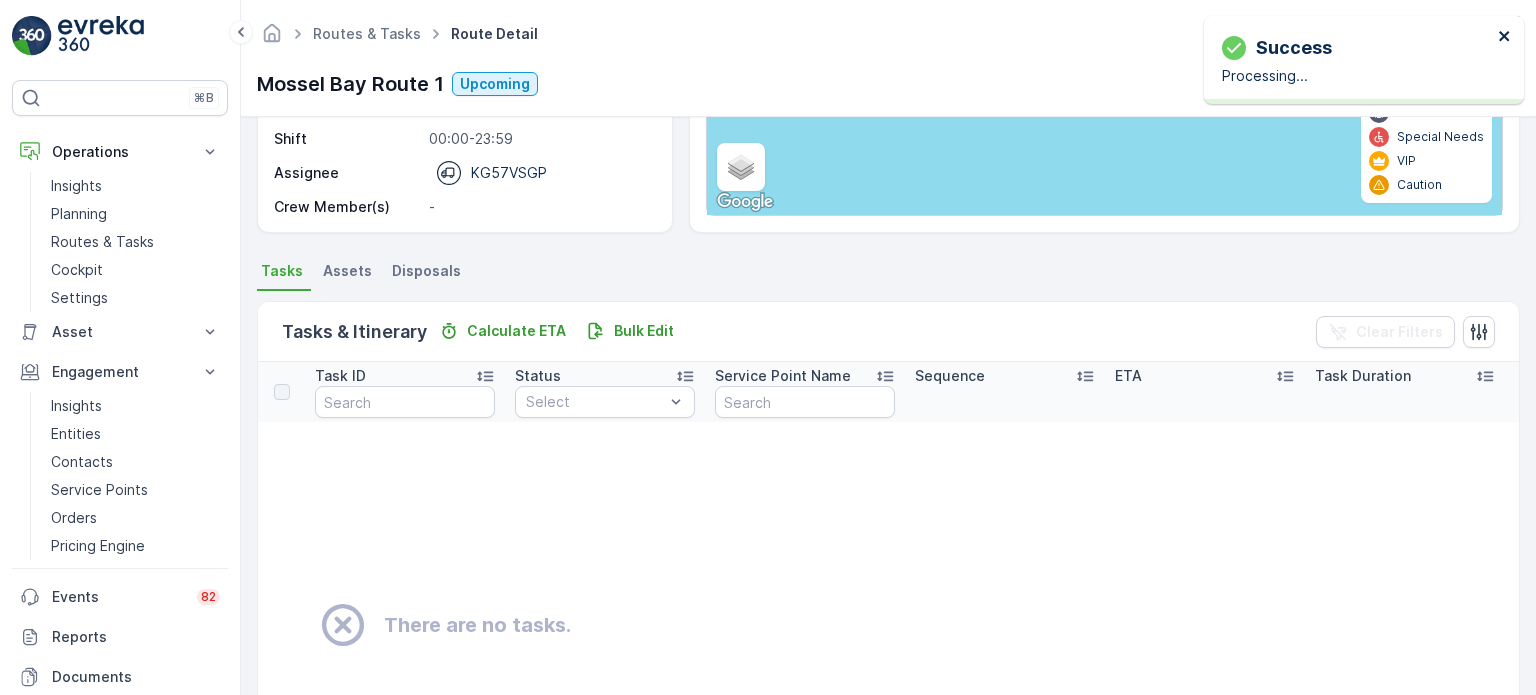
click at [1507, 38] on icon "close" at bounding box center [1504, 36] width 10 height 10
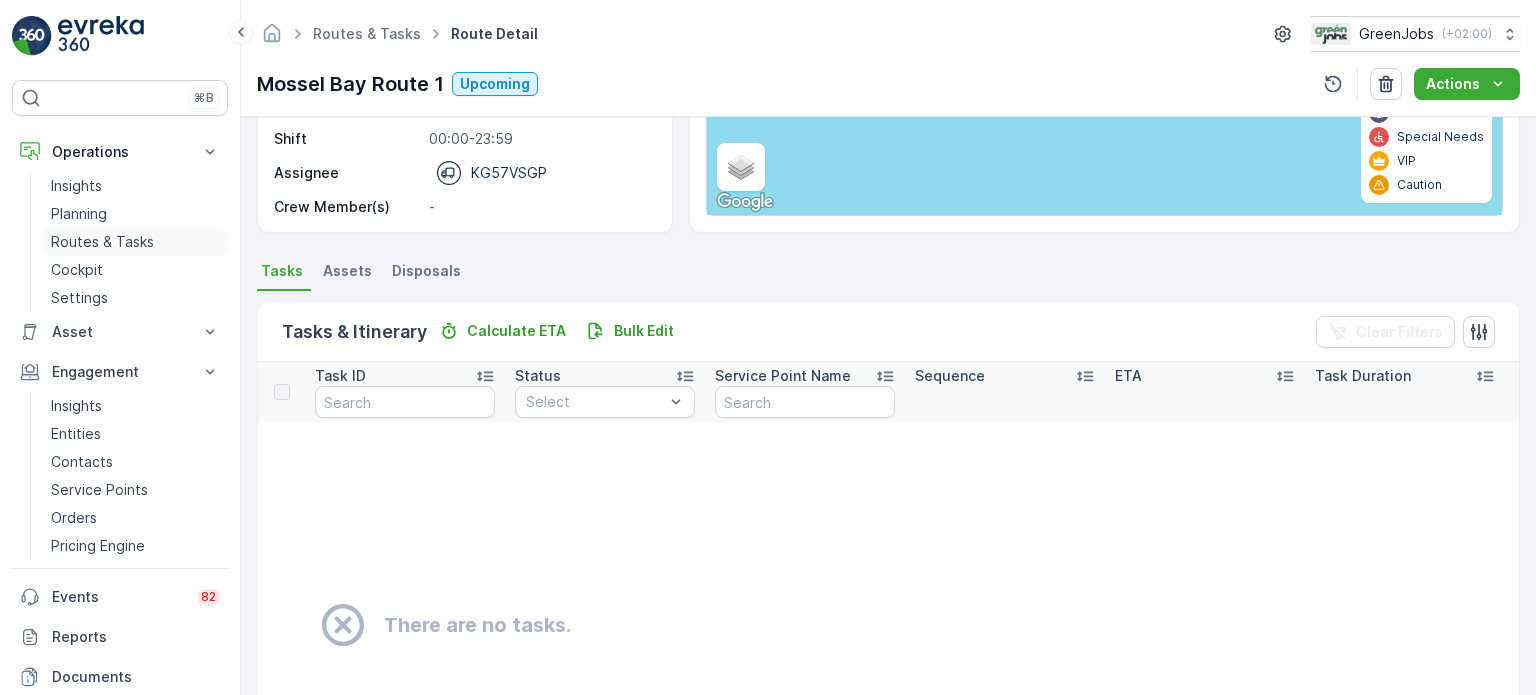
click at [118, 243] on p "Routes & Tasks" at bounding box center [102, 242] width 103 height 20
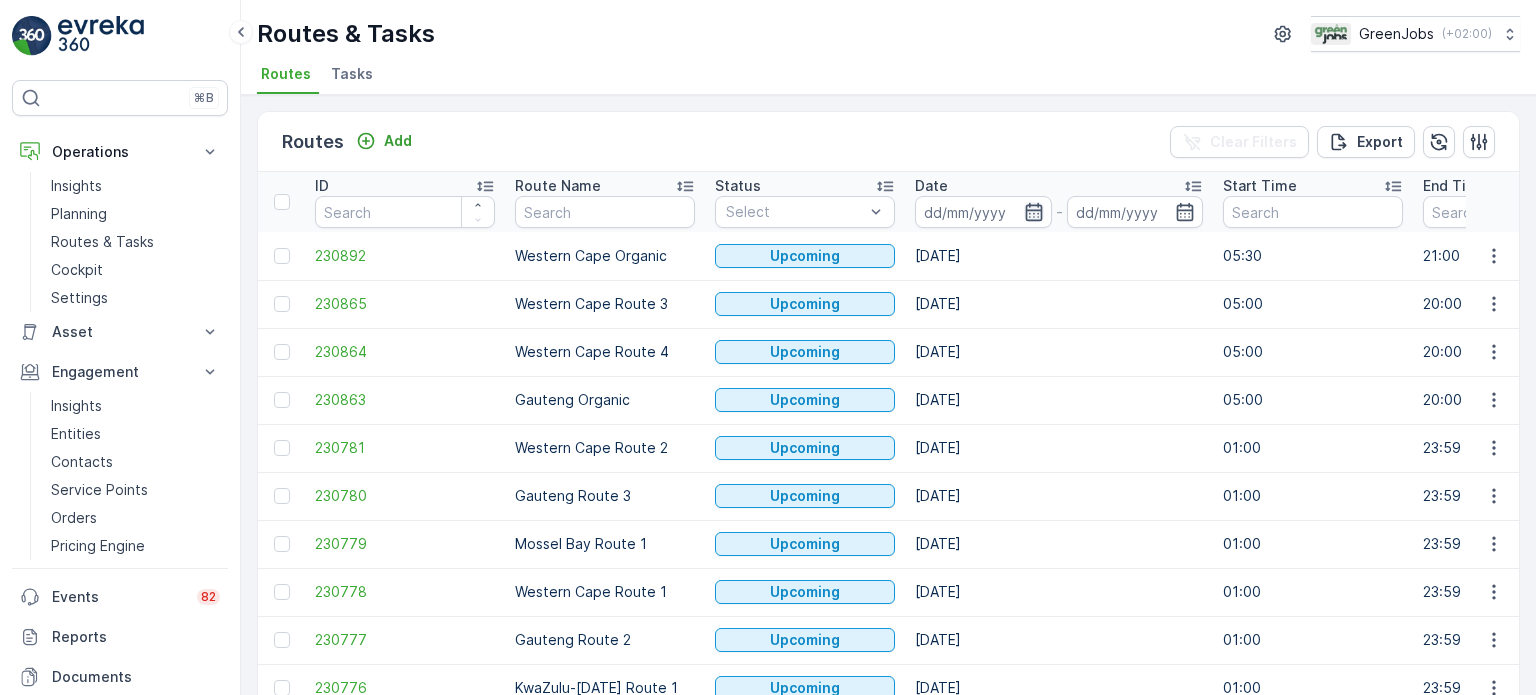
click at [1032, 214] on icon "button" at bounding box center [1034, 212] width 20 height 20
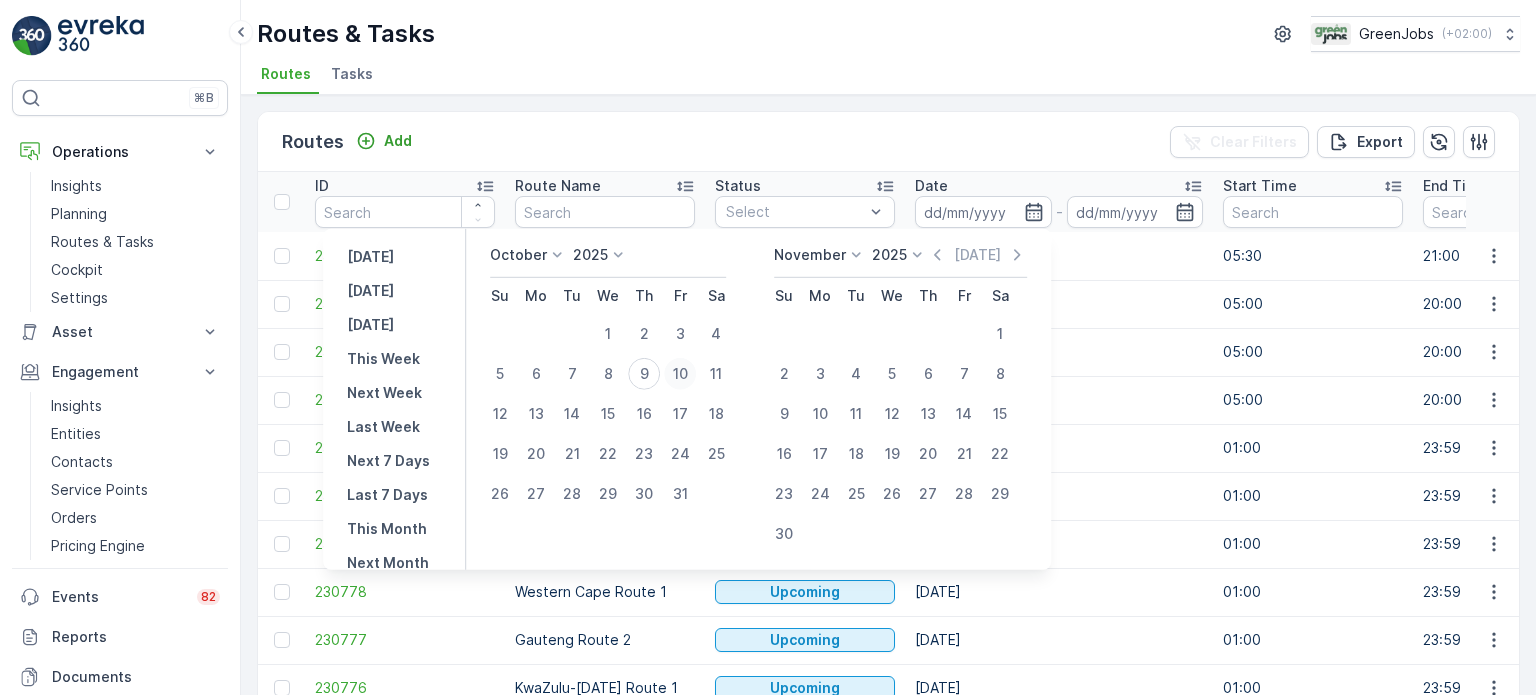
click at [692, 369] on div "10" at bounding box center [680, 374] width 32 height 32
type input "[DATE]"
click at [692, 369] on div "10" at bounding box center [680, 374] width 32 height 32
type input "[DATE]"
click at [692, 369] on div "10" at bounding box center [680, 374] width 32 height 32
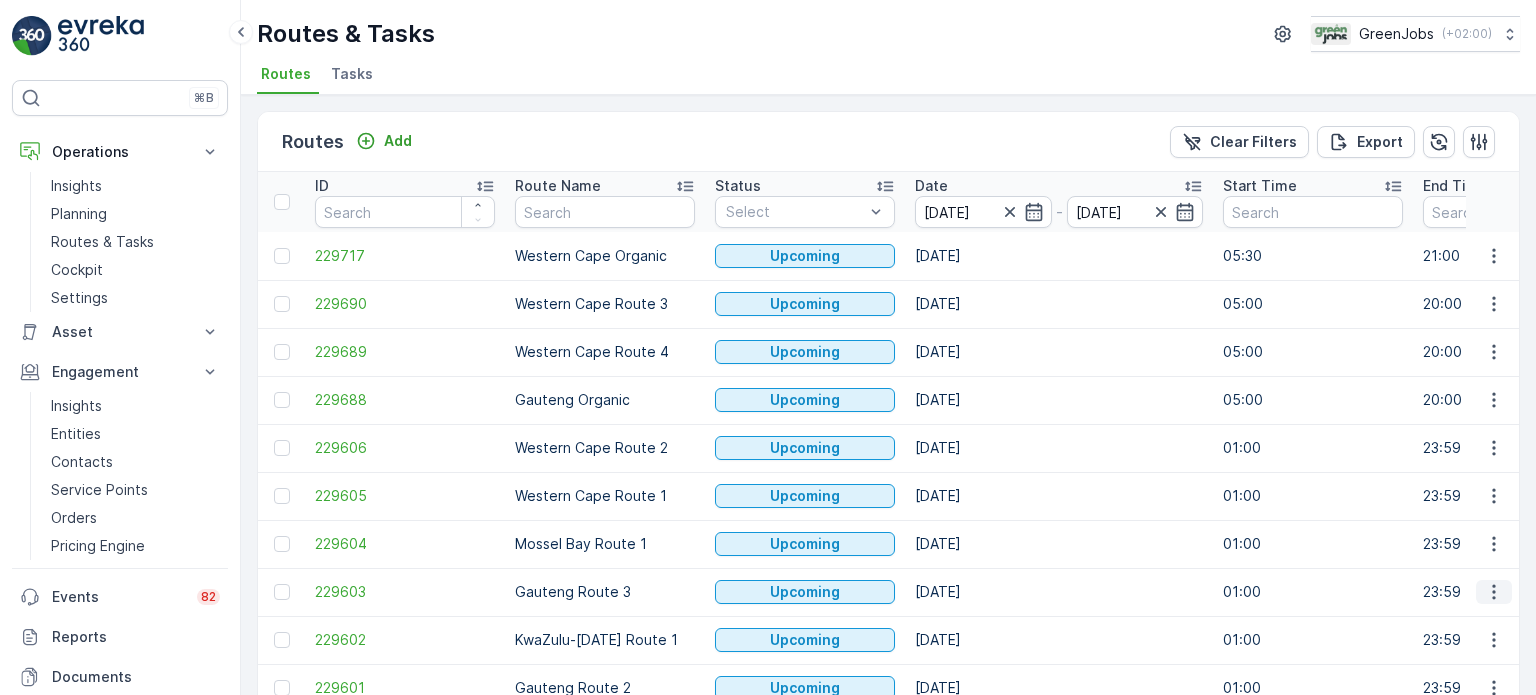
click at [1492, 590] on icon "button" at bounding box center [1493, 592] width 3 height 15
click at [1416, 439] on span "See More Details" at bounding box center [1447, 440] width 116 height 20
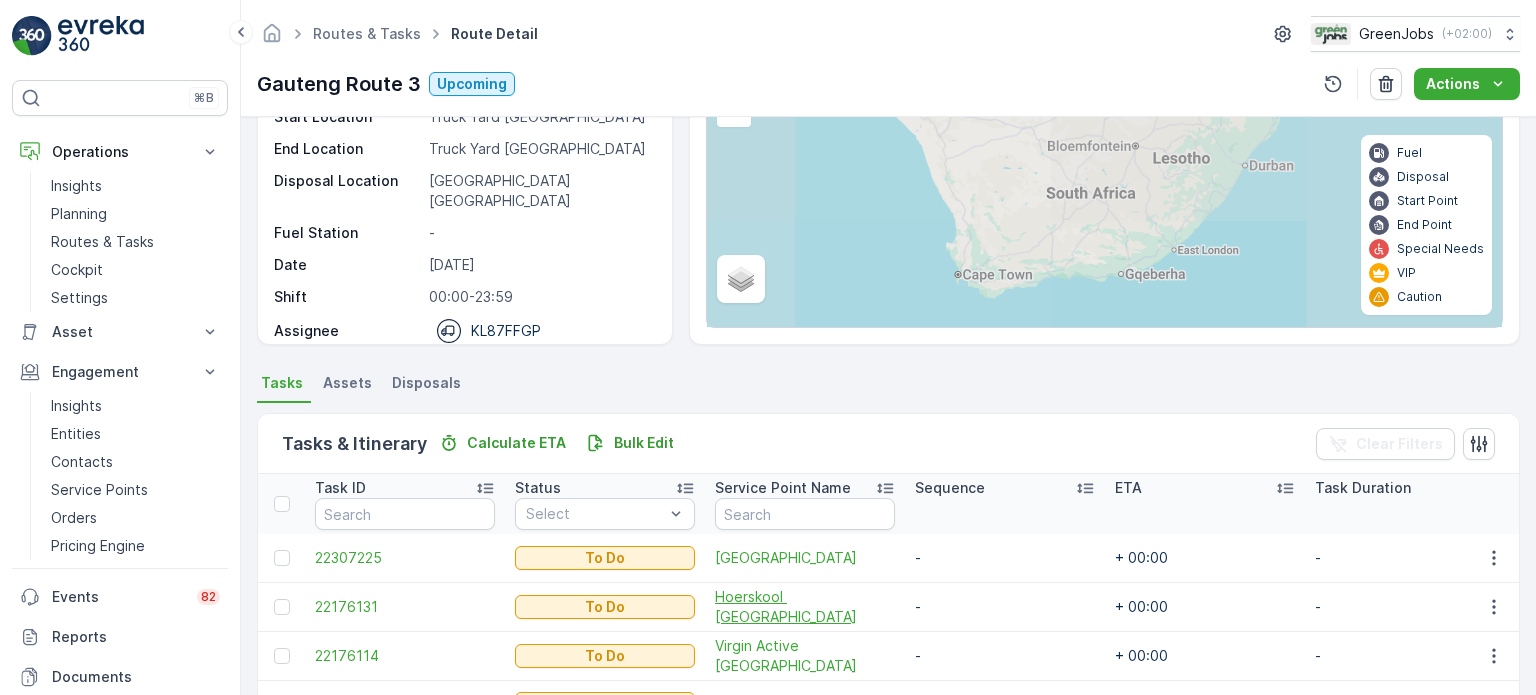
scroll to position [200, 0]
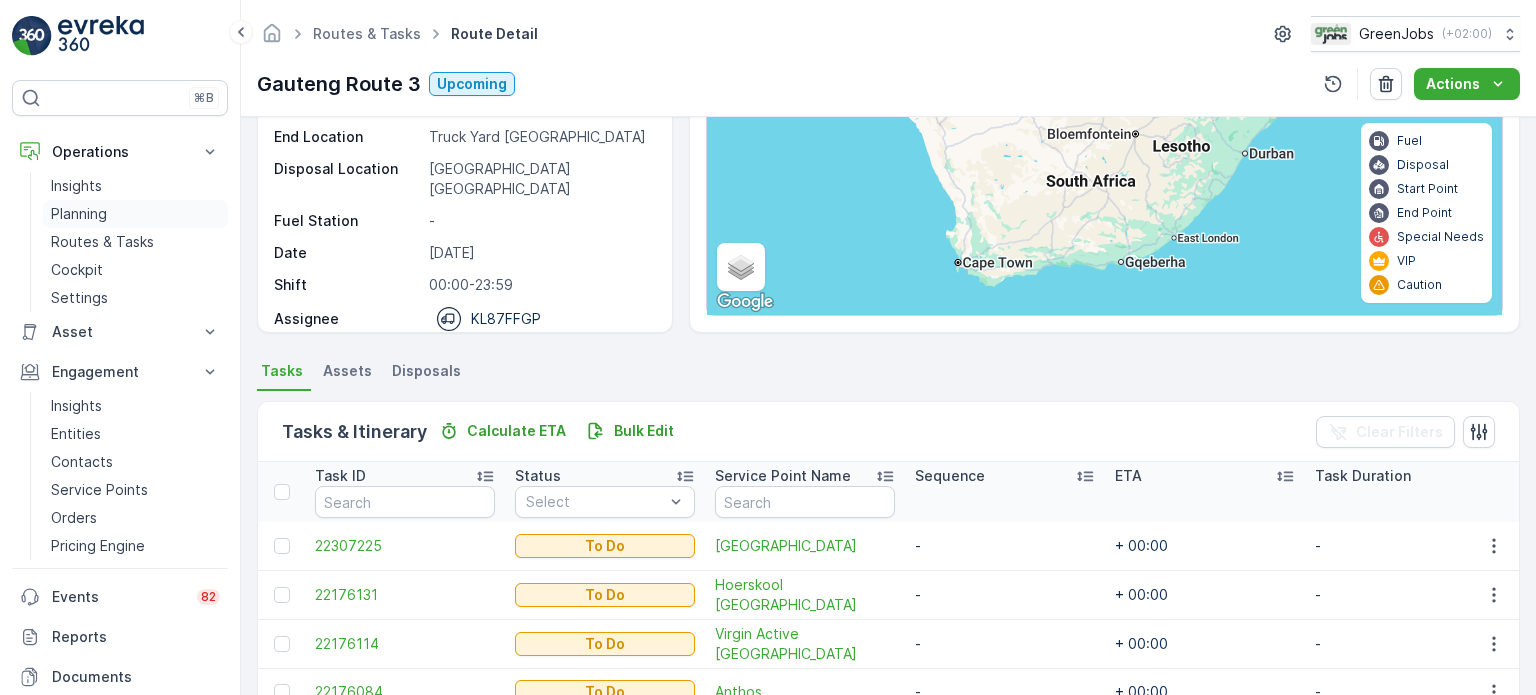
click at [86, 209] on p "Planning" at bounding box center [79, 214] width 56 height 20
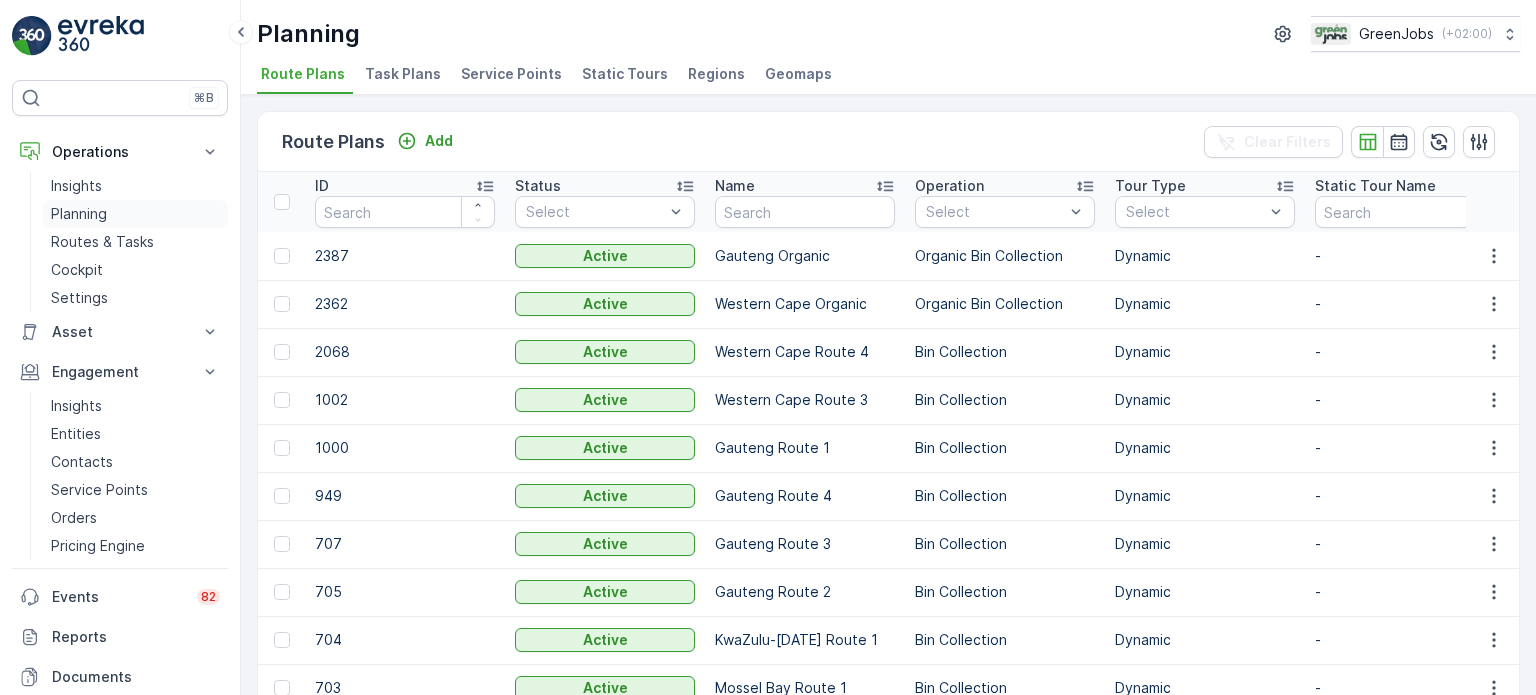
click at [86, 205] on p "Planning" at bounding box center [79, 214] width 56 height 20
click at [488, 75] on span "Service Points" at bounding box center [511, 74] width 101 height 20
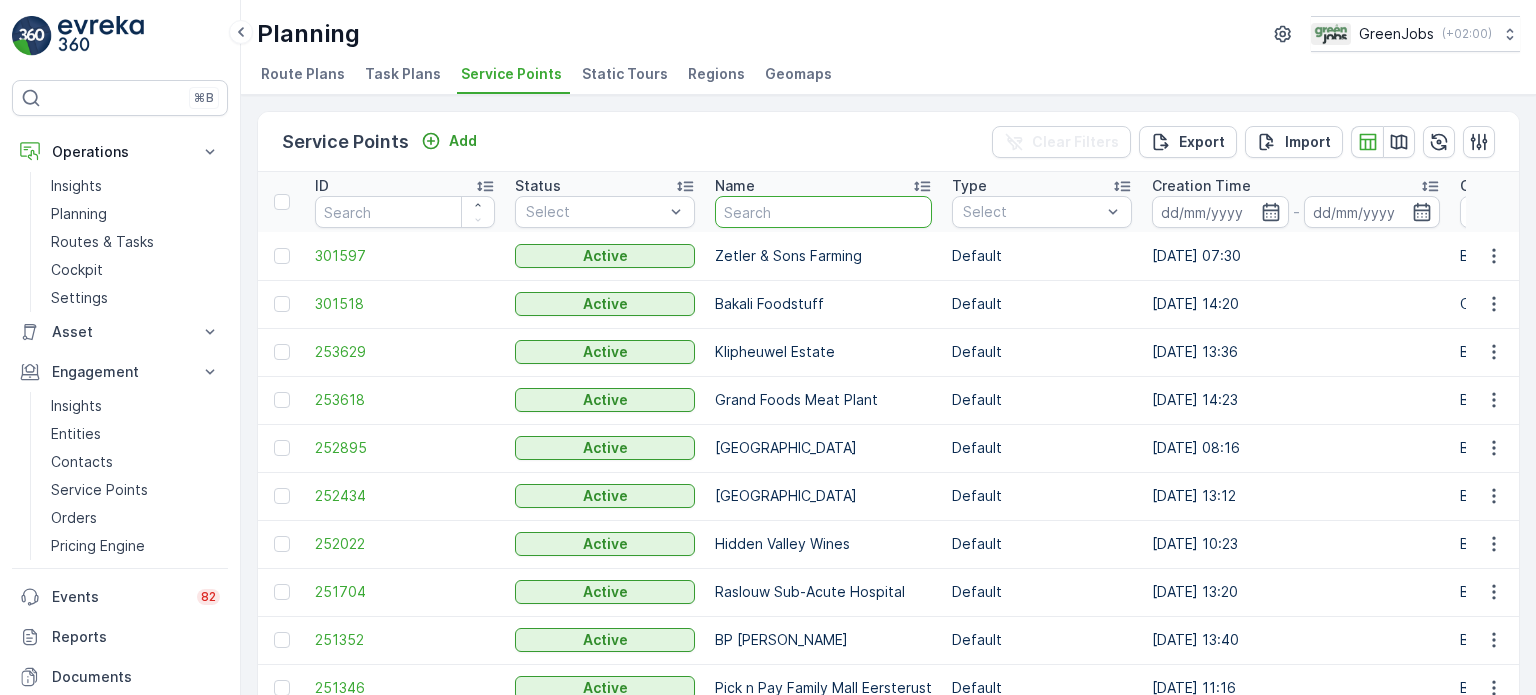
drag, startPoint x: 800, startPoint y: 220, endPoint x: 809, endPoint y: 211, distance: 12.7
click at [800, 219] on input "text" at bounding box center [823, 212] width 217 height 32
type input "port"
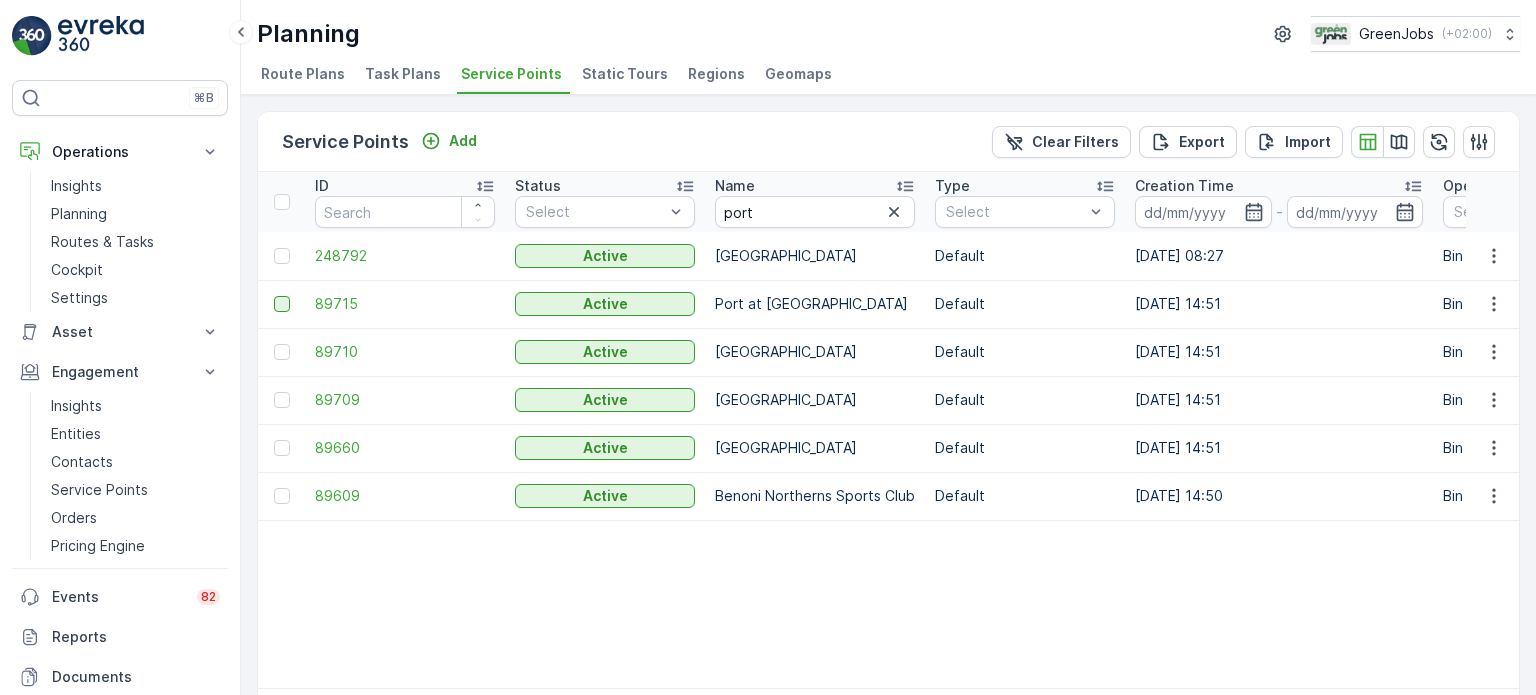
click at [284, 300] on div at bounding box center [282, 304] width 16 height 16
click at [274, 296] on input "checkbox" at bounding box center [274, 296] width 0 height 0
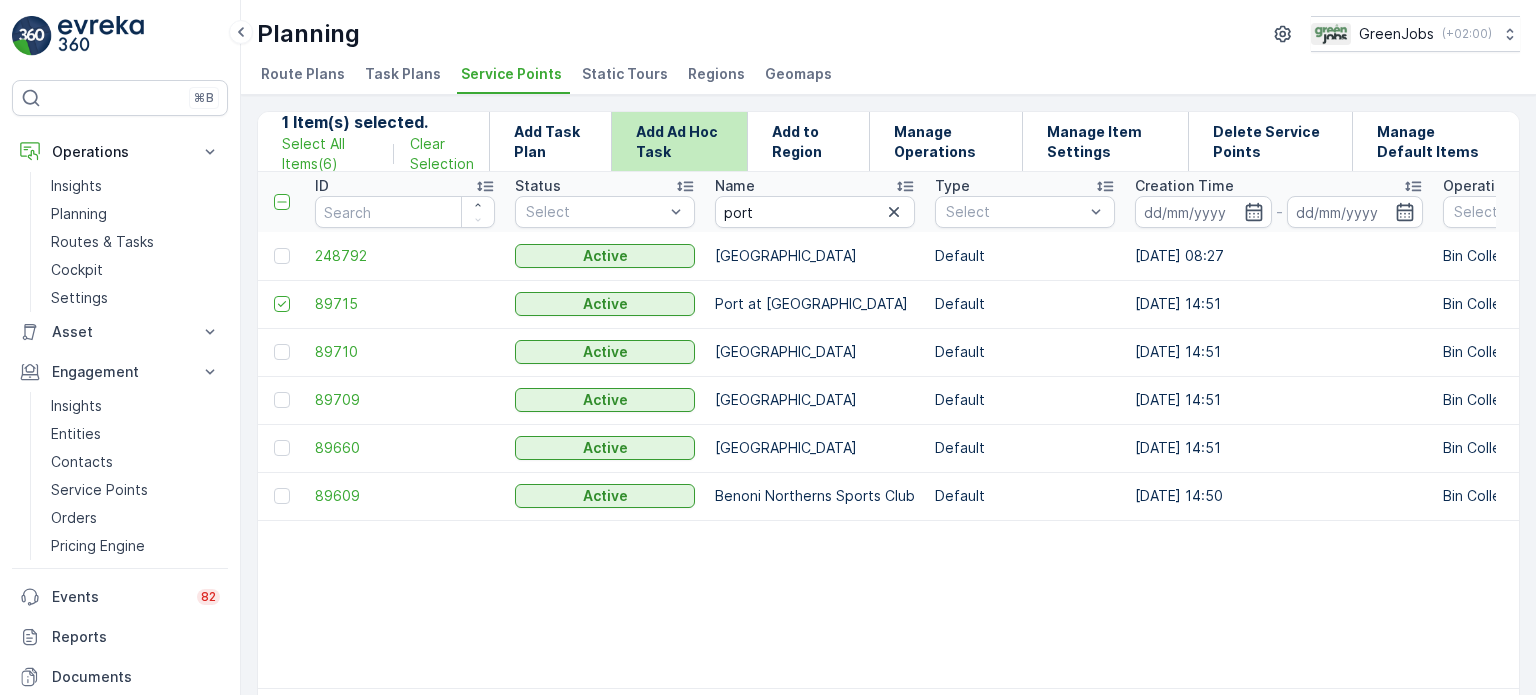
click at [672, 131] on p "Add Ad Hoc Task" at bounding box center [679, 142] width 87 height 40
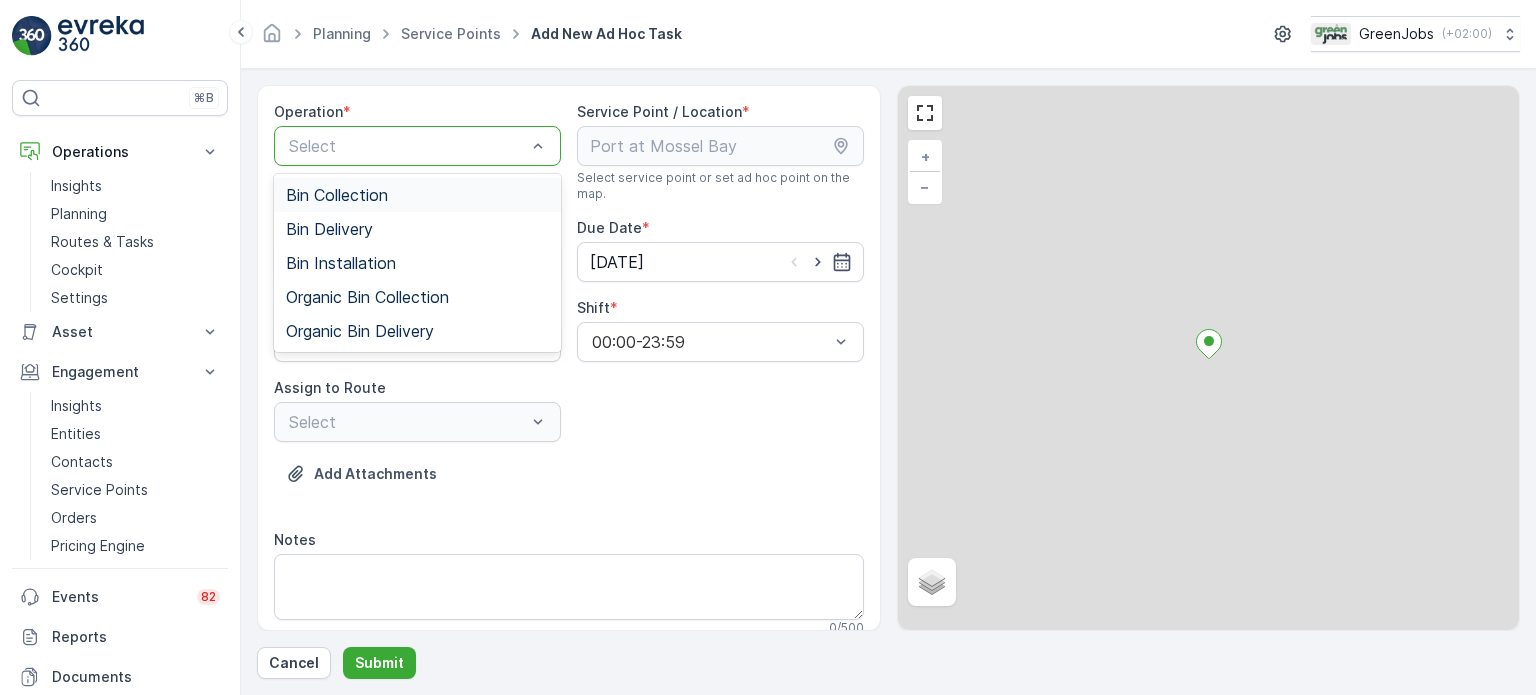
click at [430, 193] on div "Bin Collection" at bounding box center [417, 195] width 263 height 18
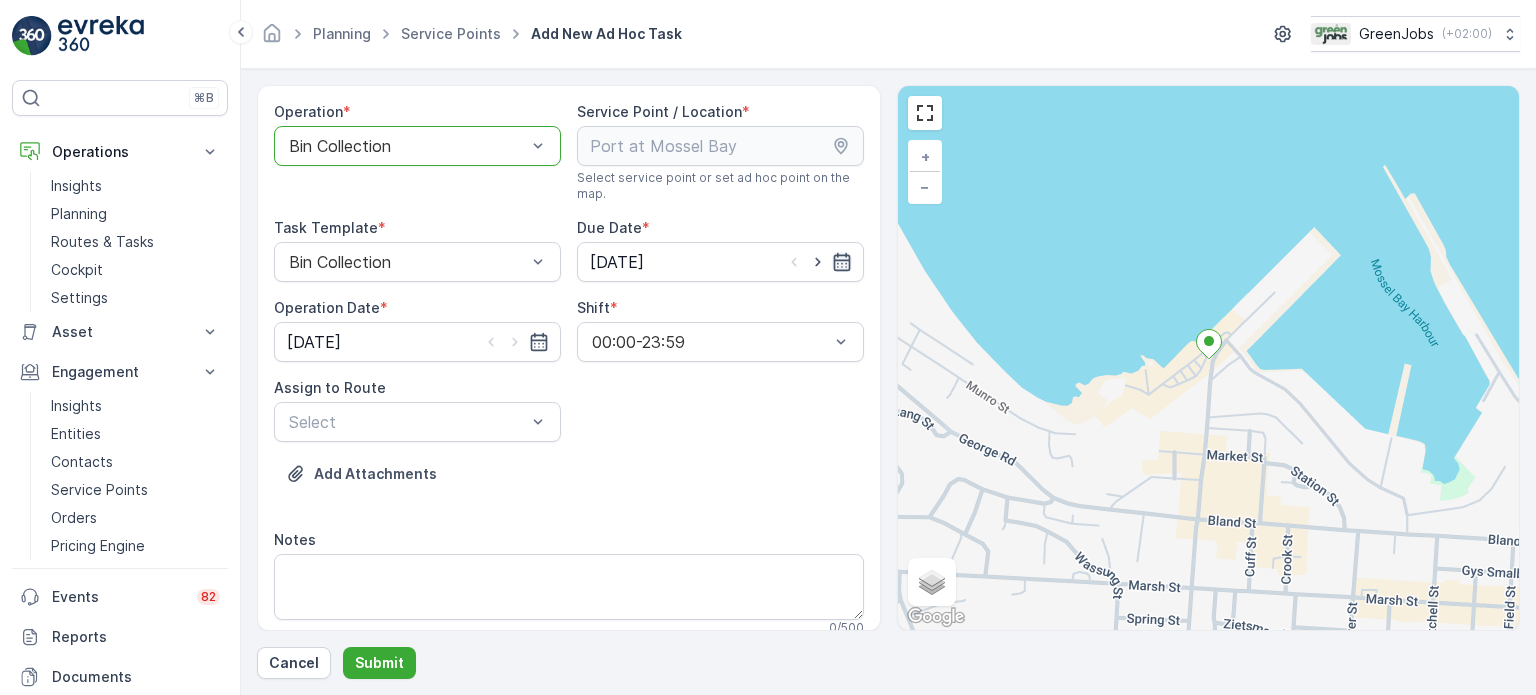
click at [834, 261] on icon "button" at bounding box center [842, 262] width 20 height 20
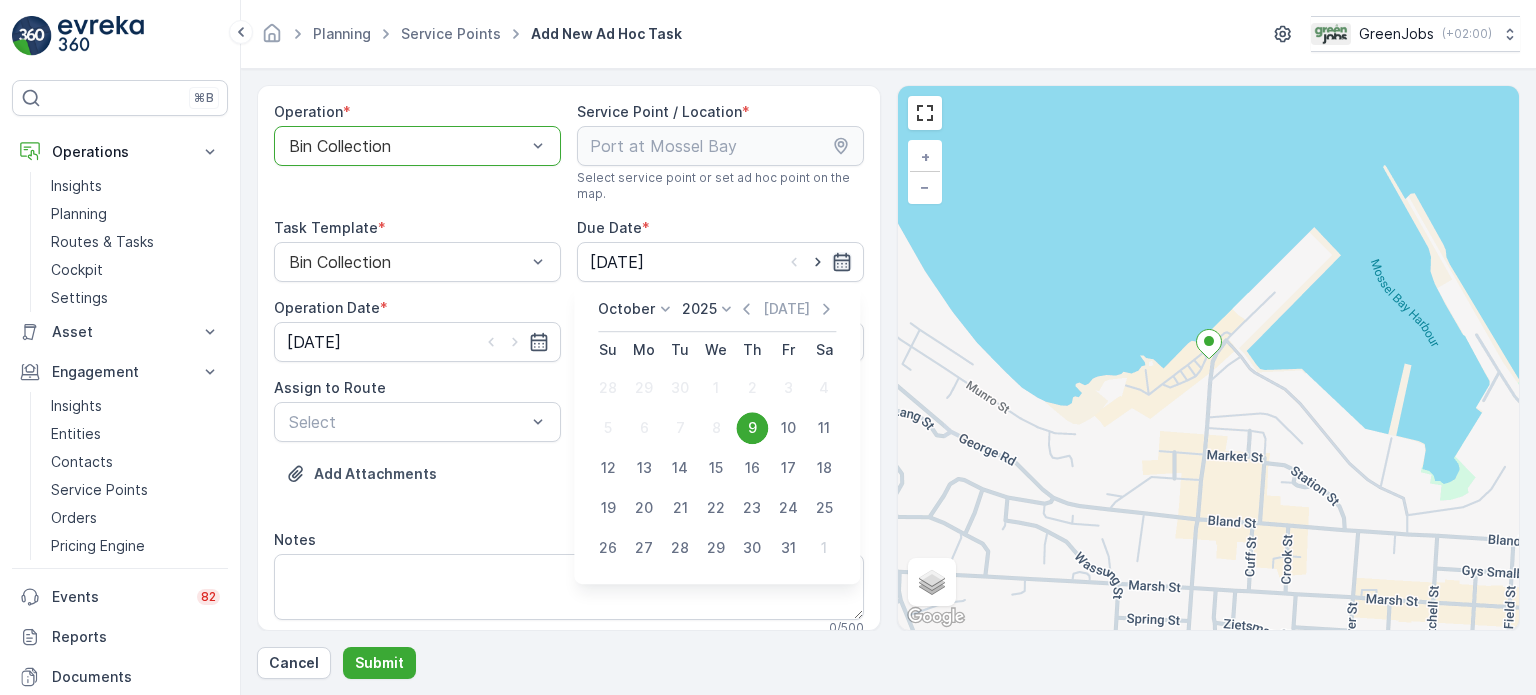
click at [834, 261] on icon "button" at bounding box center [842, 262] width 20 height 20
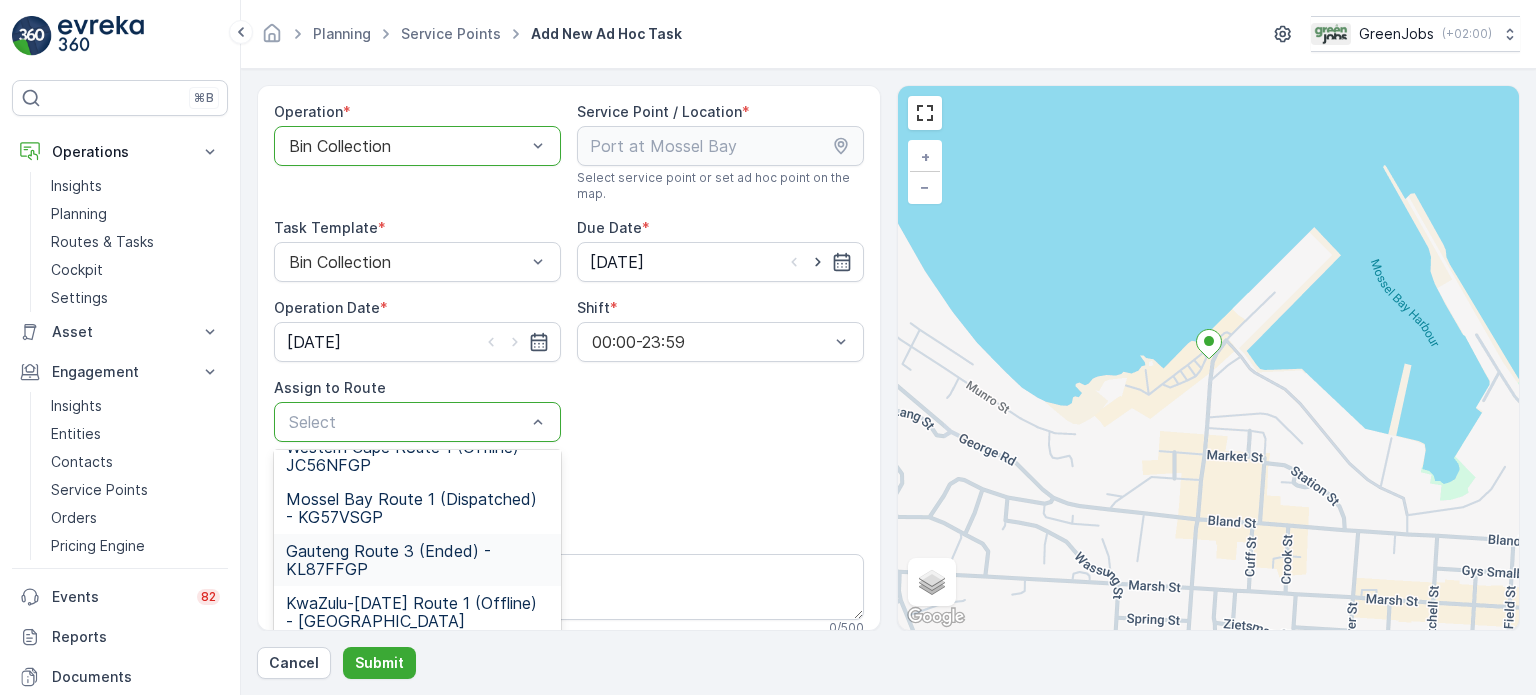
scroll to position [200, 0]
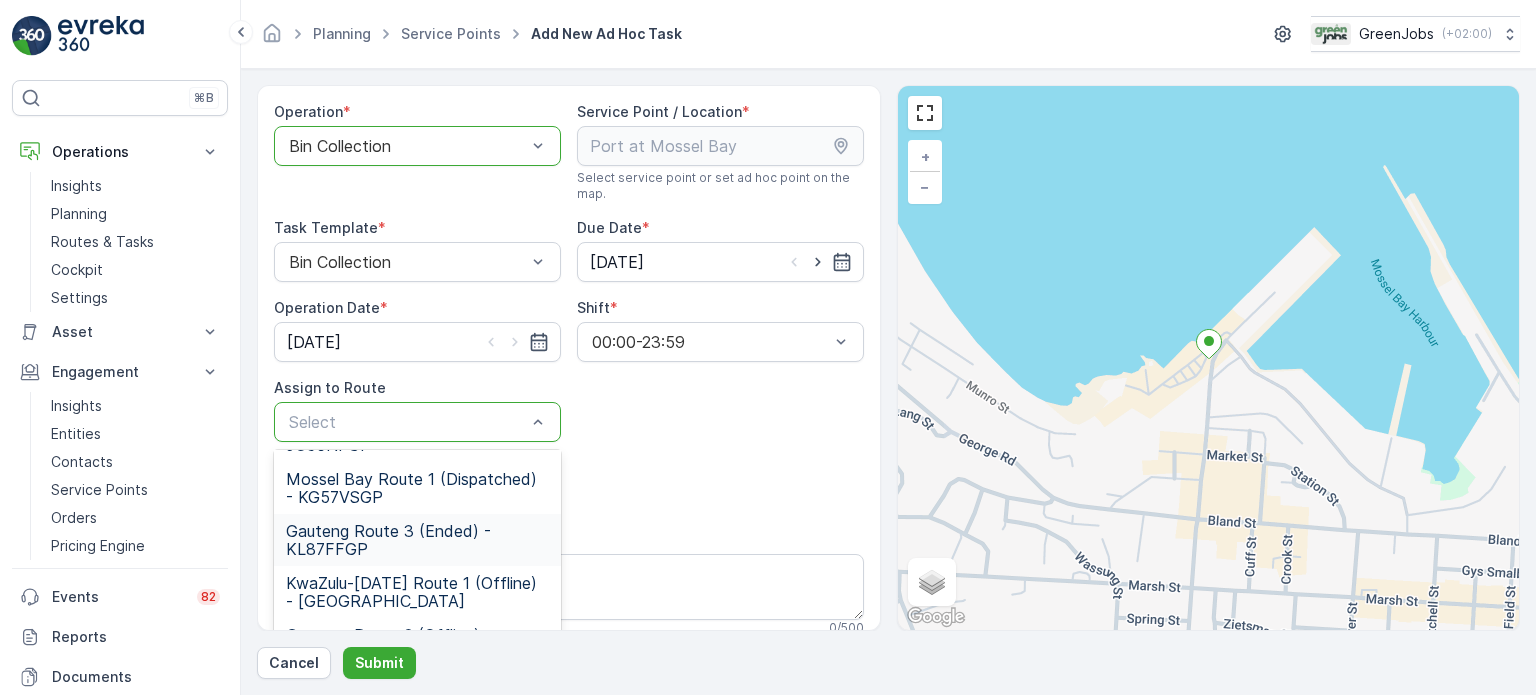
click at [404, 522] on span "Gauteng Route 3 (Ended) - KL87FFGP" at bounding box center [417, 540] width 263 height 36
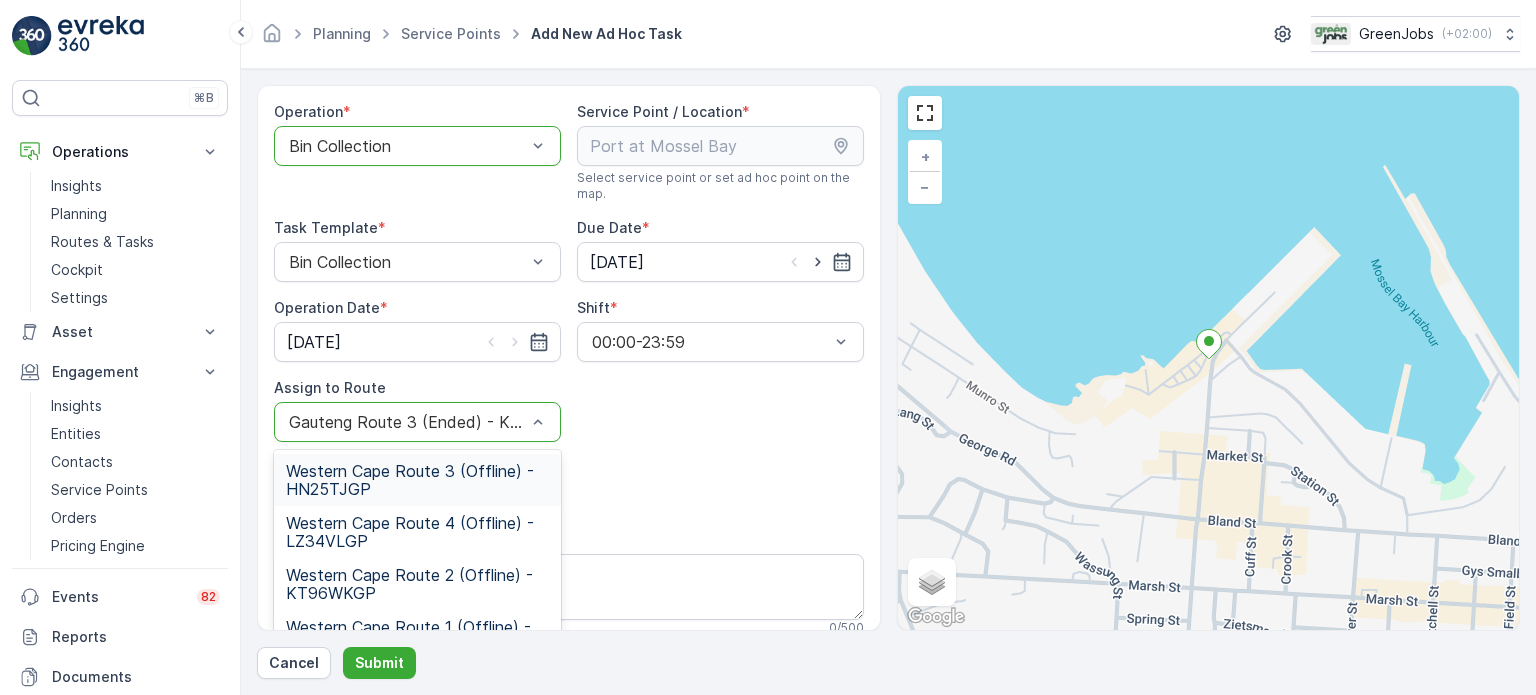
click at [521, 419] on div at bounding box center [407, 422] width 241 height 18
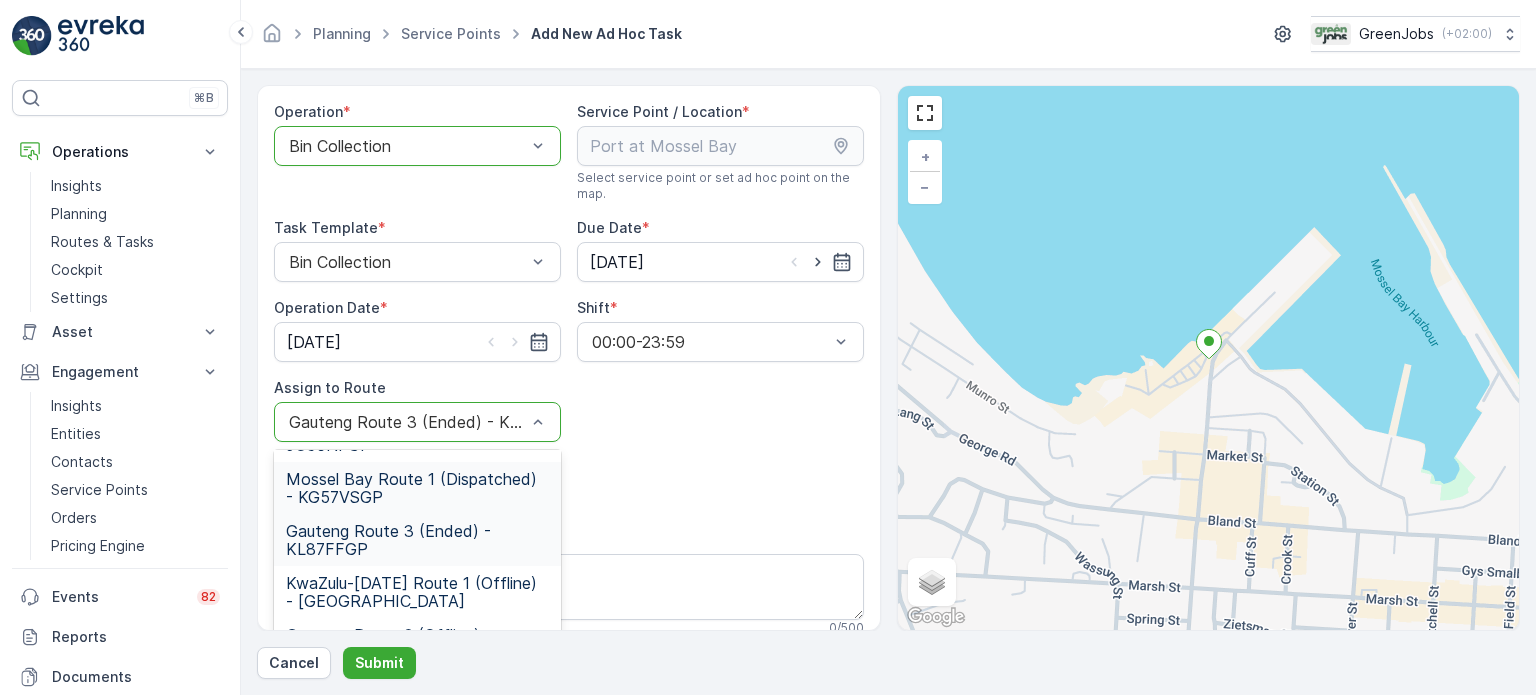
click at [381, 485] on span "Mossel Bay Route 1 (Dispatched) - KG57VSGP" at bounding box center [417, 488] width 263 height 36
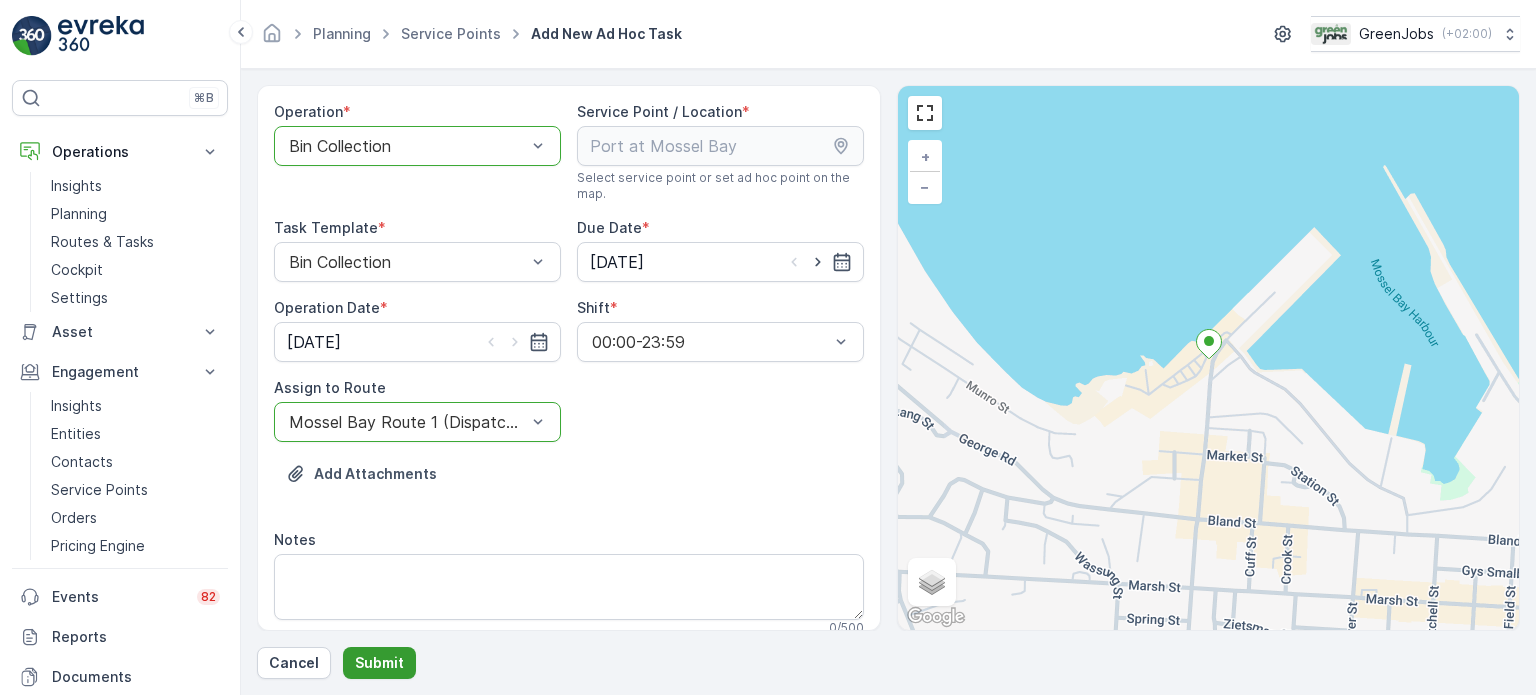
click at [381, 653] on p "Submit" at bounding box center [379, 663] width 49 height 20
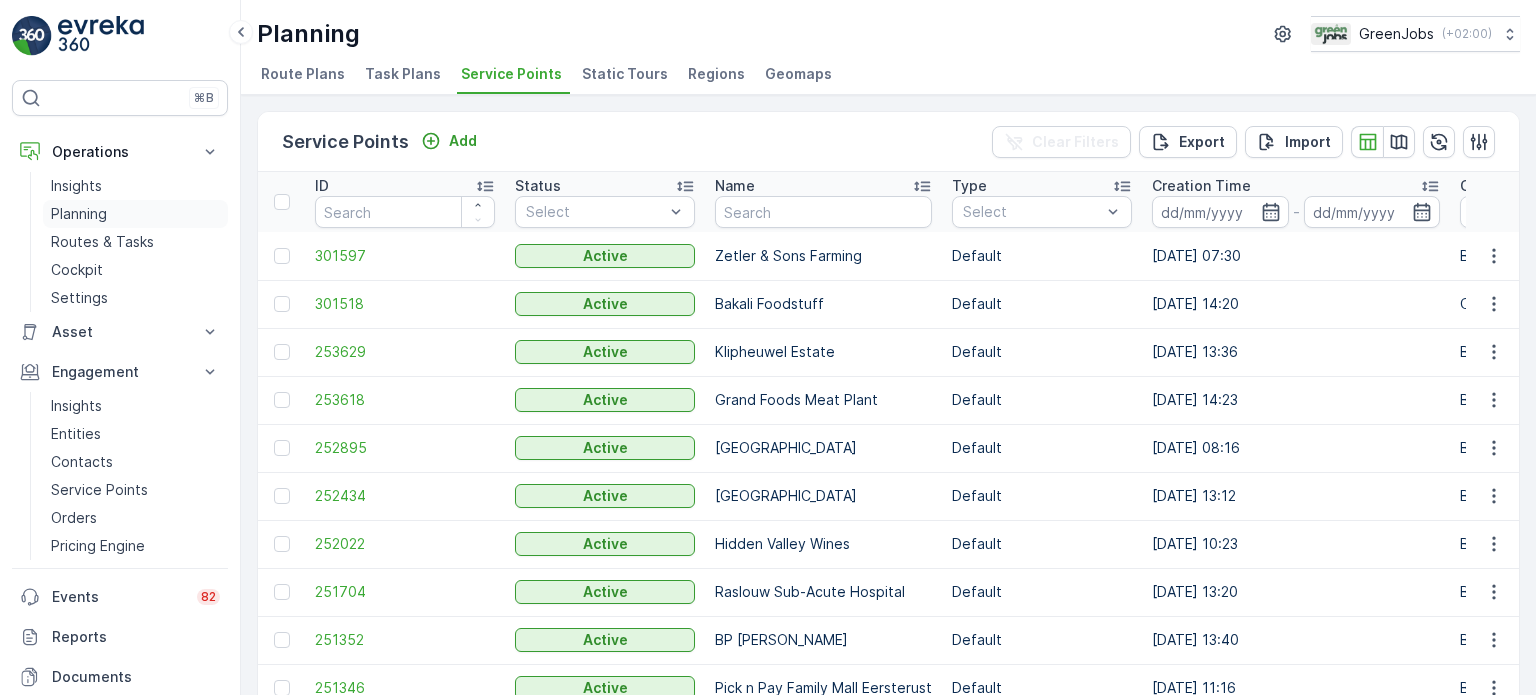
click at [91, 208] on p "Planning" at bounding box center [79, 214] width 56 height 20
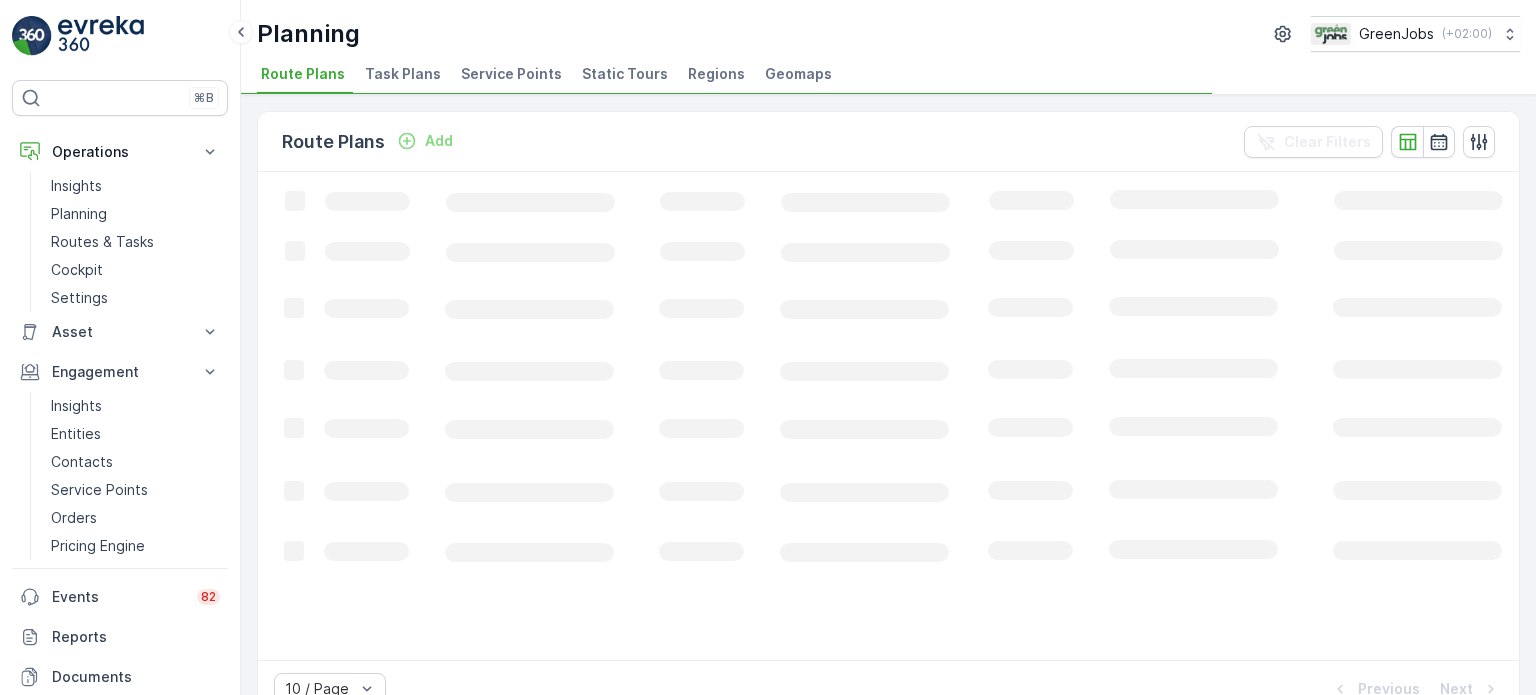
click at [480, 71] on span "Service Points" at bounding box center [511, 74] width 101 height 20
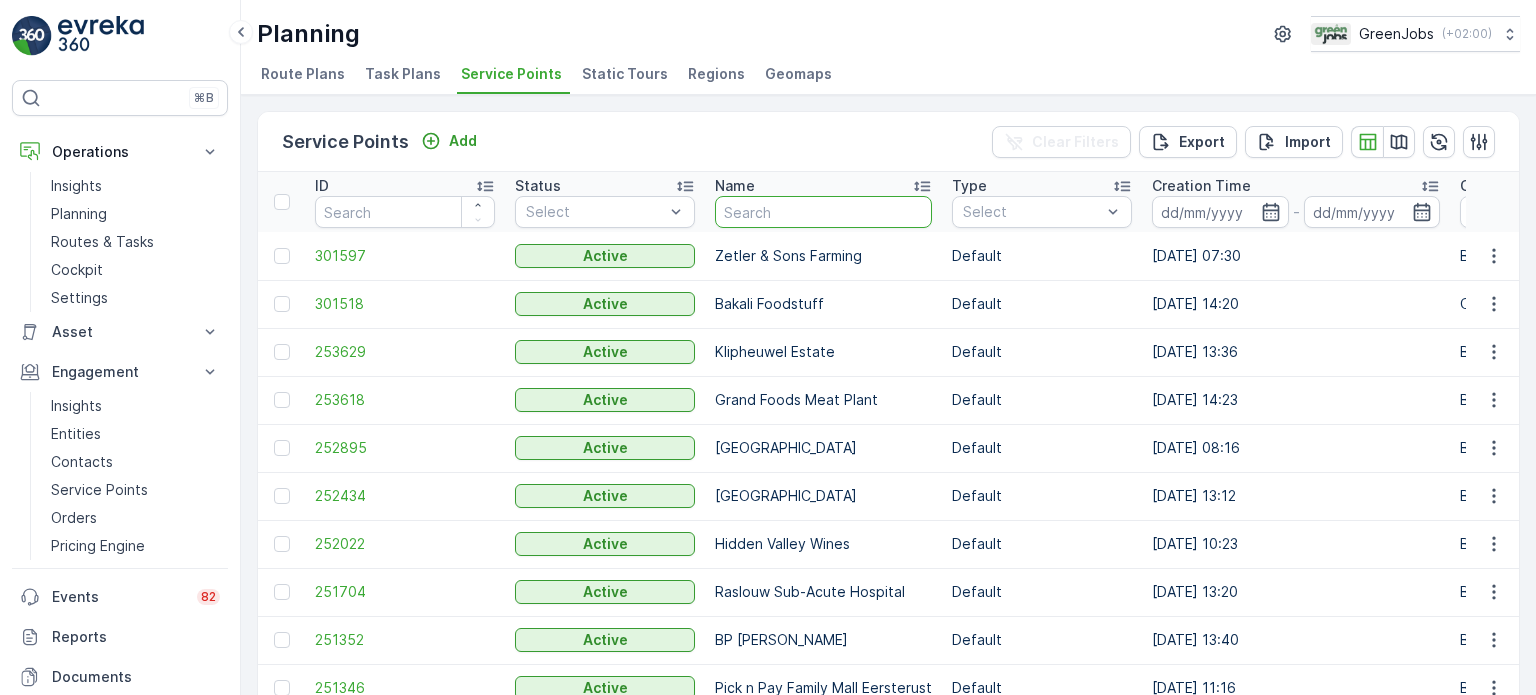
click at [820, 222] on input "text" at bounding box center [823, 212] width 217 height 32
type input "[PERSON_NAME]"
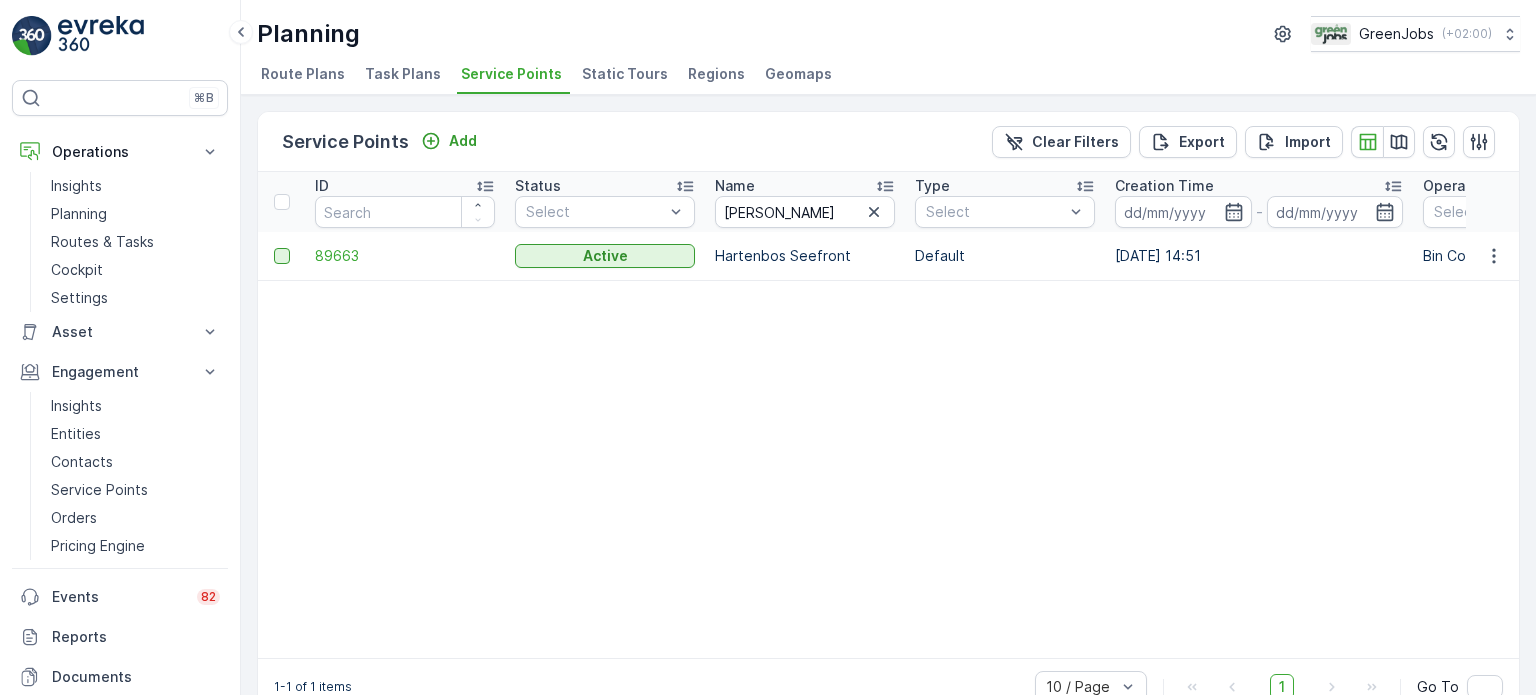
click at [286, 252] on div at bounding box center [282, 256] width 16 height 16
click at [274, 248] on input "checkbox" at bounding box center [274, 248] width 0 height 0
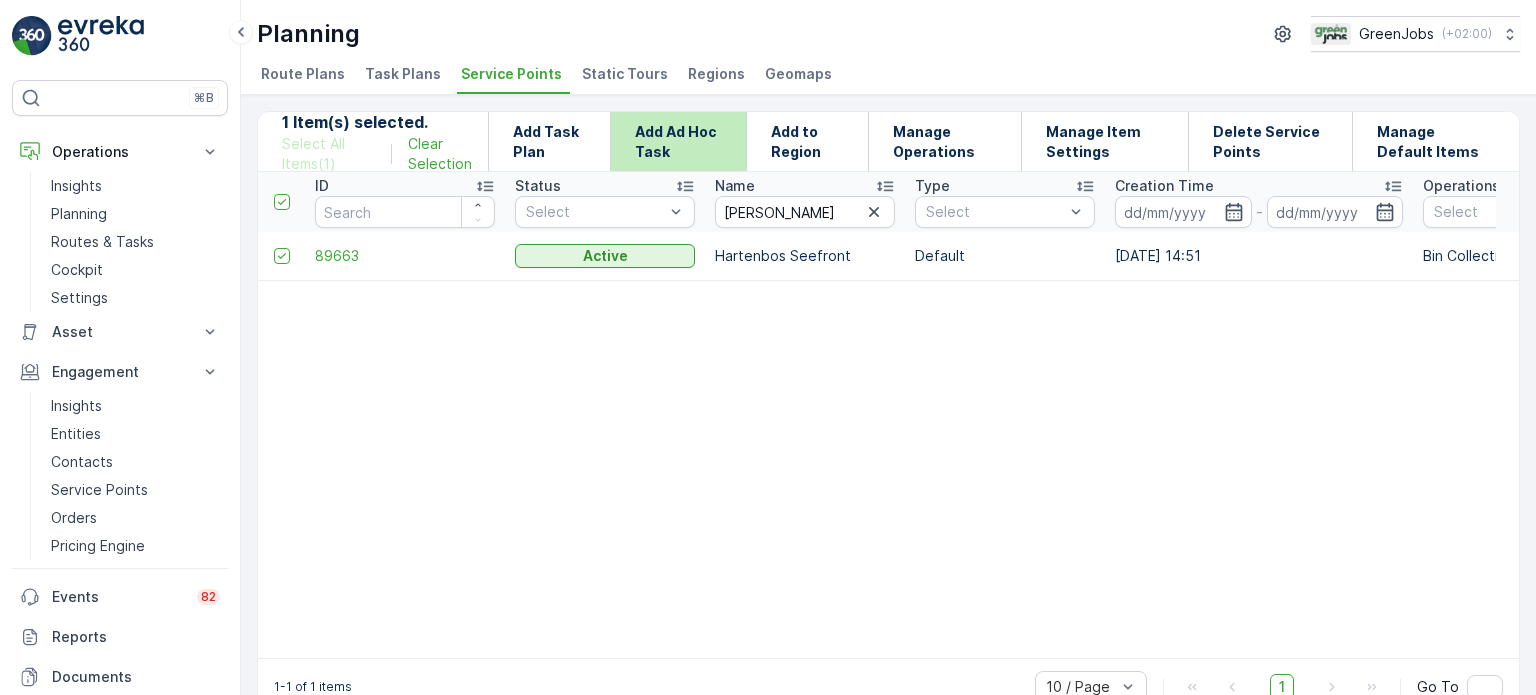
click at [706, 133] on p "Add Ad Hoc Task" at bounding box center [678, 142] width 87 height 40
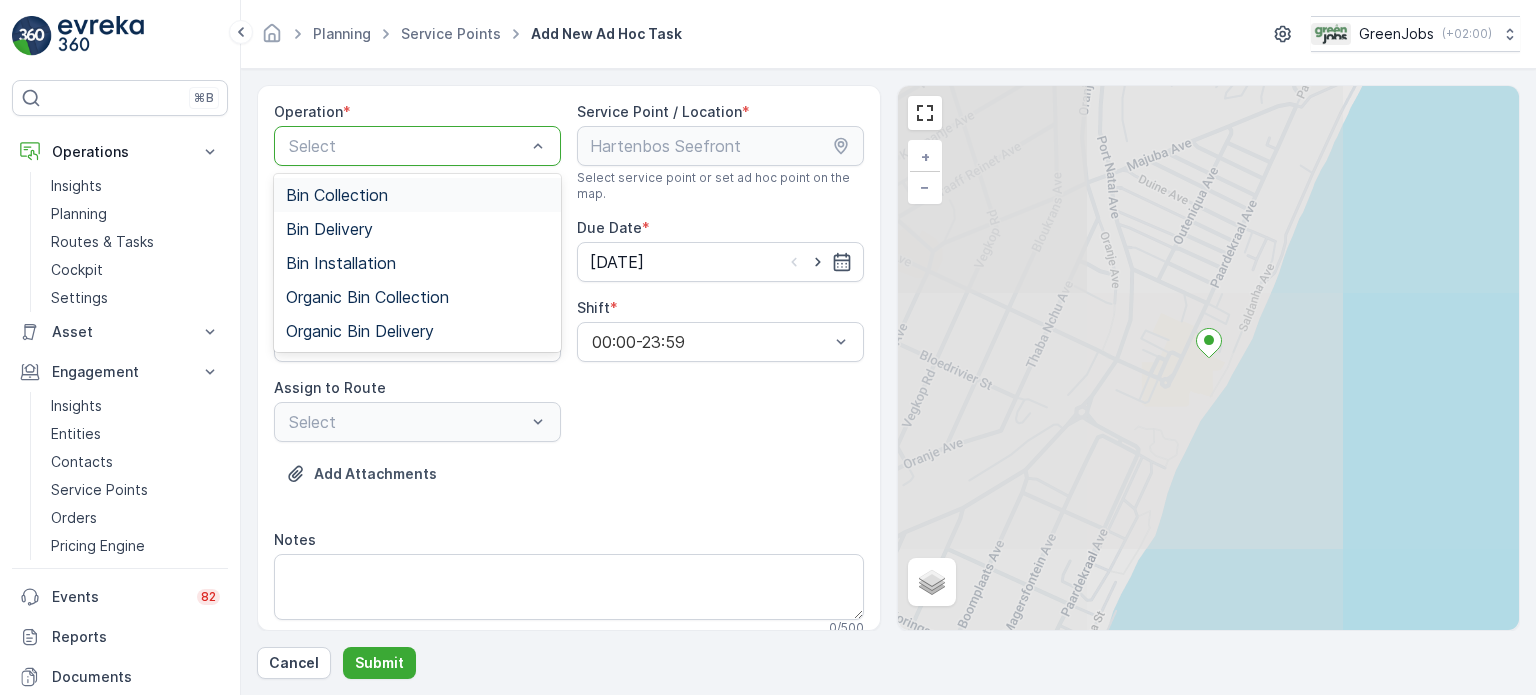
click at [471, 202] on div "Bin Collection" at bounding box center [417, 195] width 263 height 18
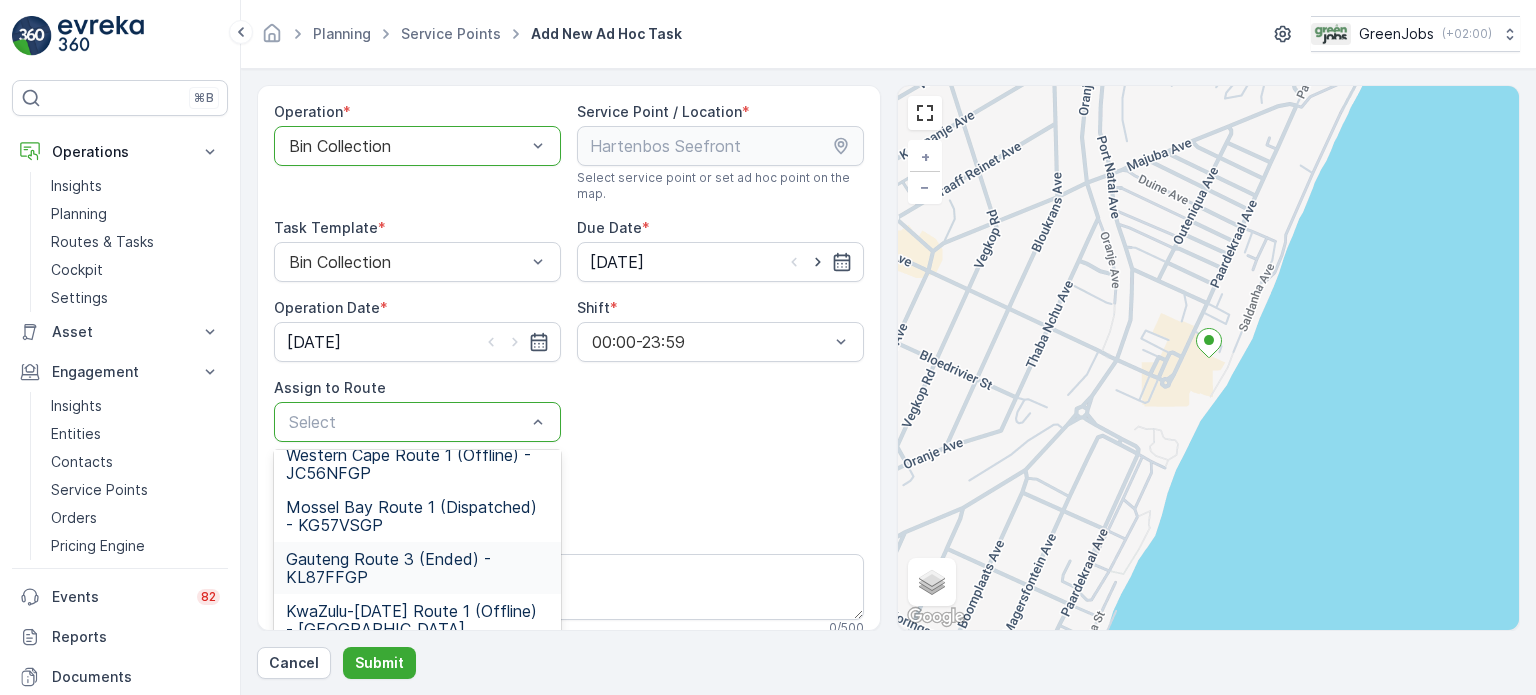
scroll to position [200, 0]
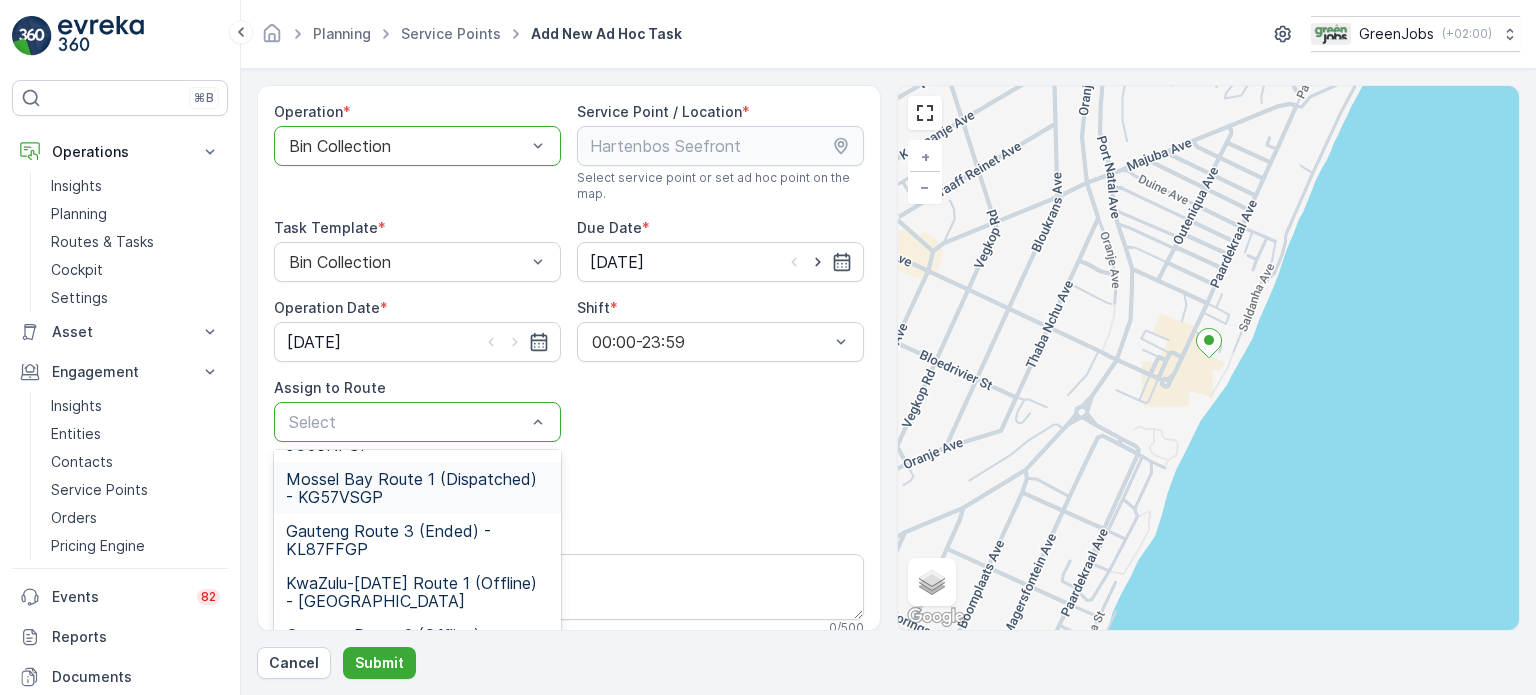
click at [351, 475] on span "Mossel Bay Route 1 (Dispatched) - KG57VSGP" at bounding box center [417, 488] width 263 height 36
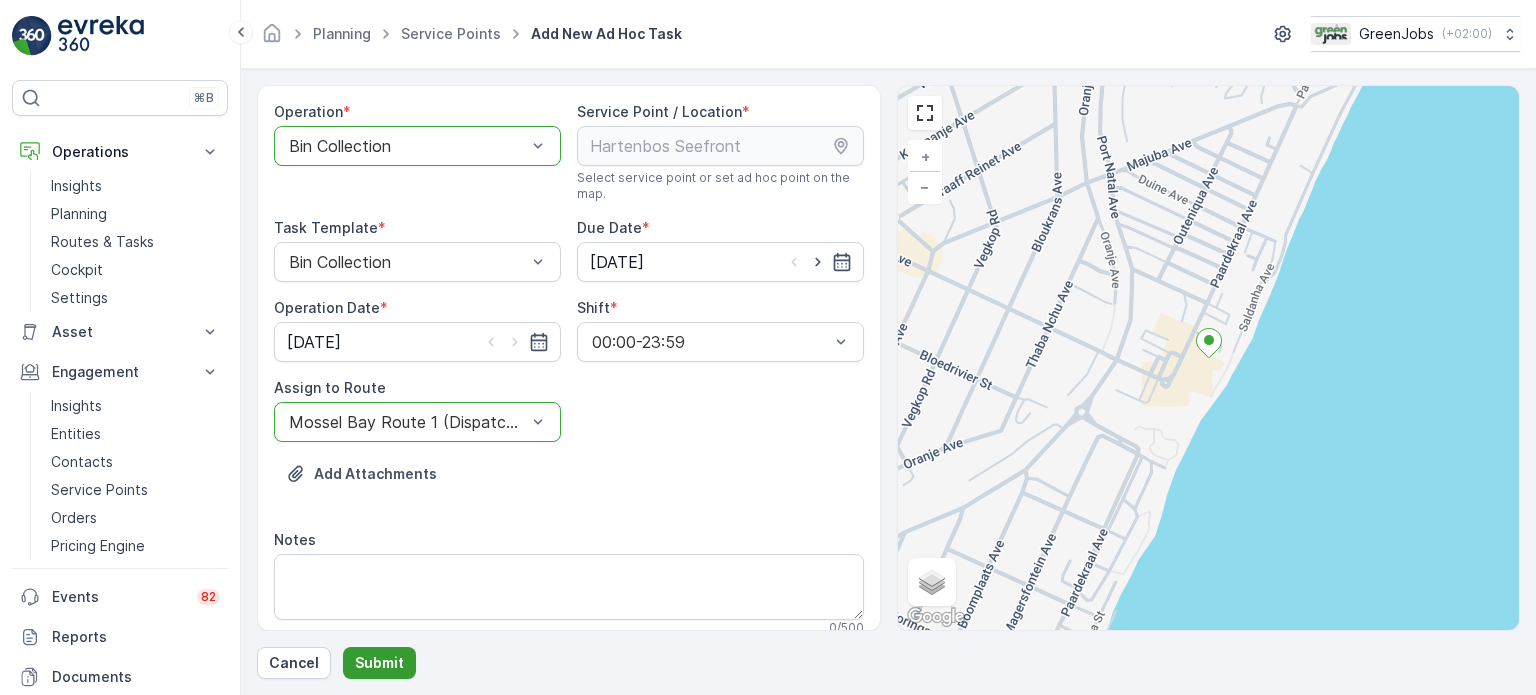
click at [372, 657] on p "Submit" at bounding box center [379, 663] width 49 height 20
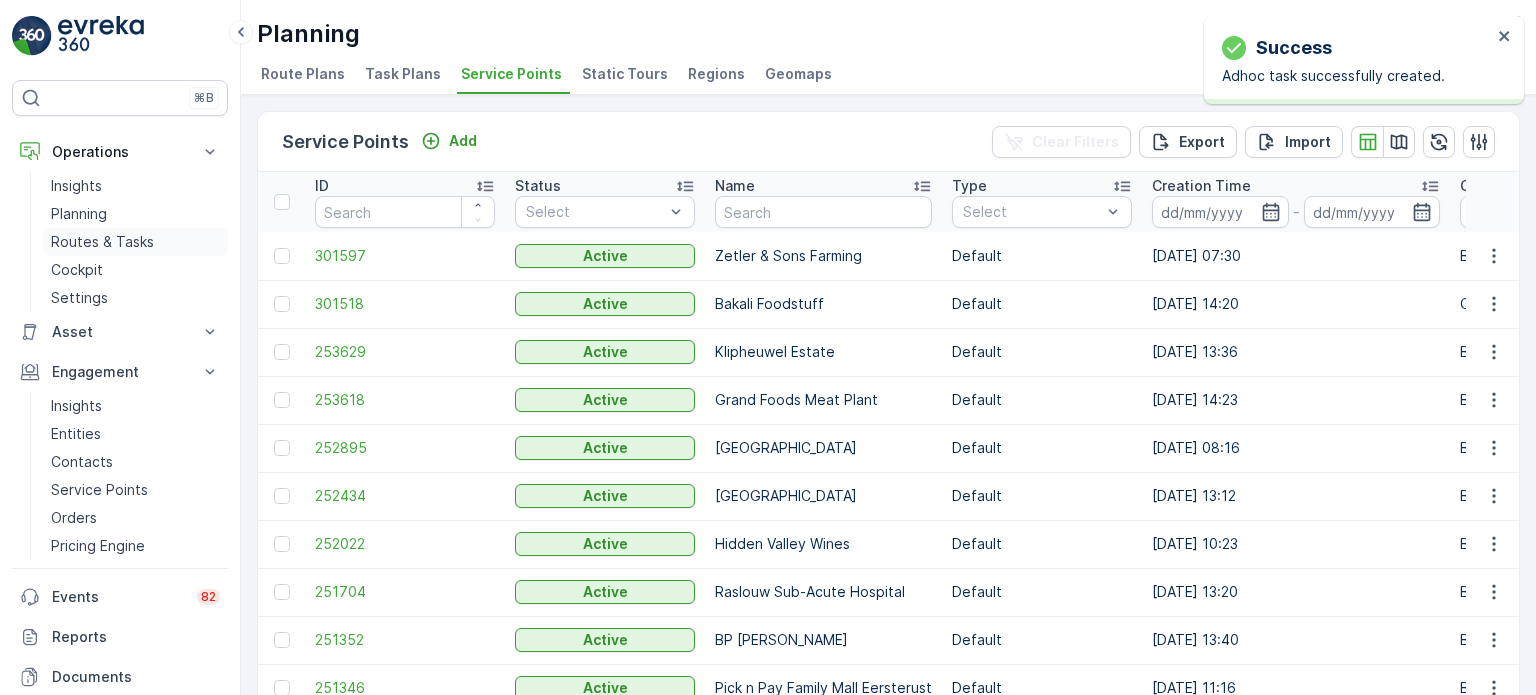
click at [110, 236] on p "Routes & Tasks" at bounding box center [102, 242] width 103 height 20
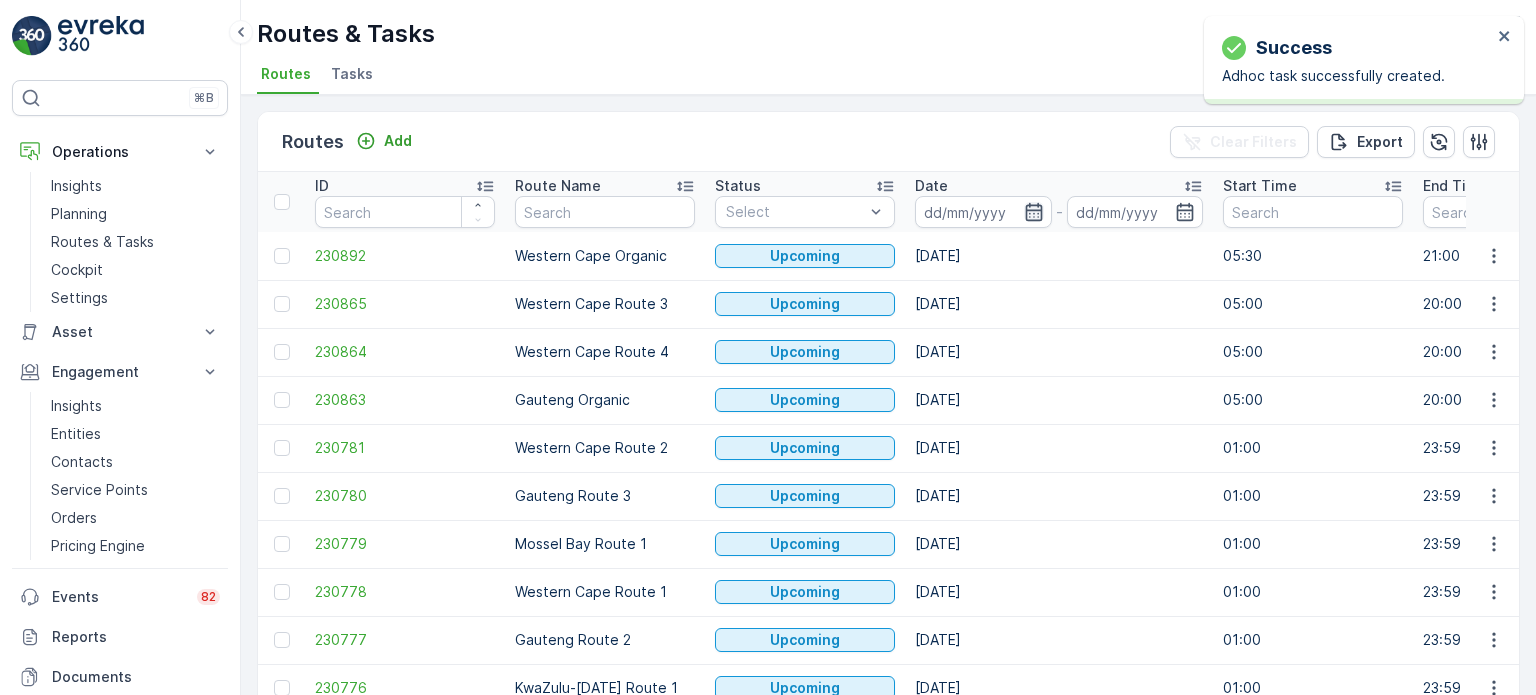
click at [1025, 209] on icon "button" at bounding box center [1033, 212] width 17 height 18
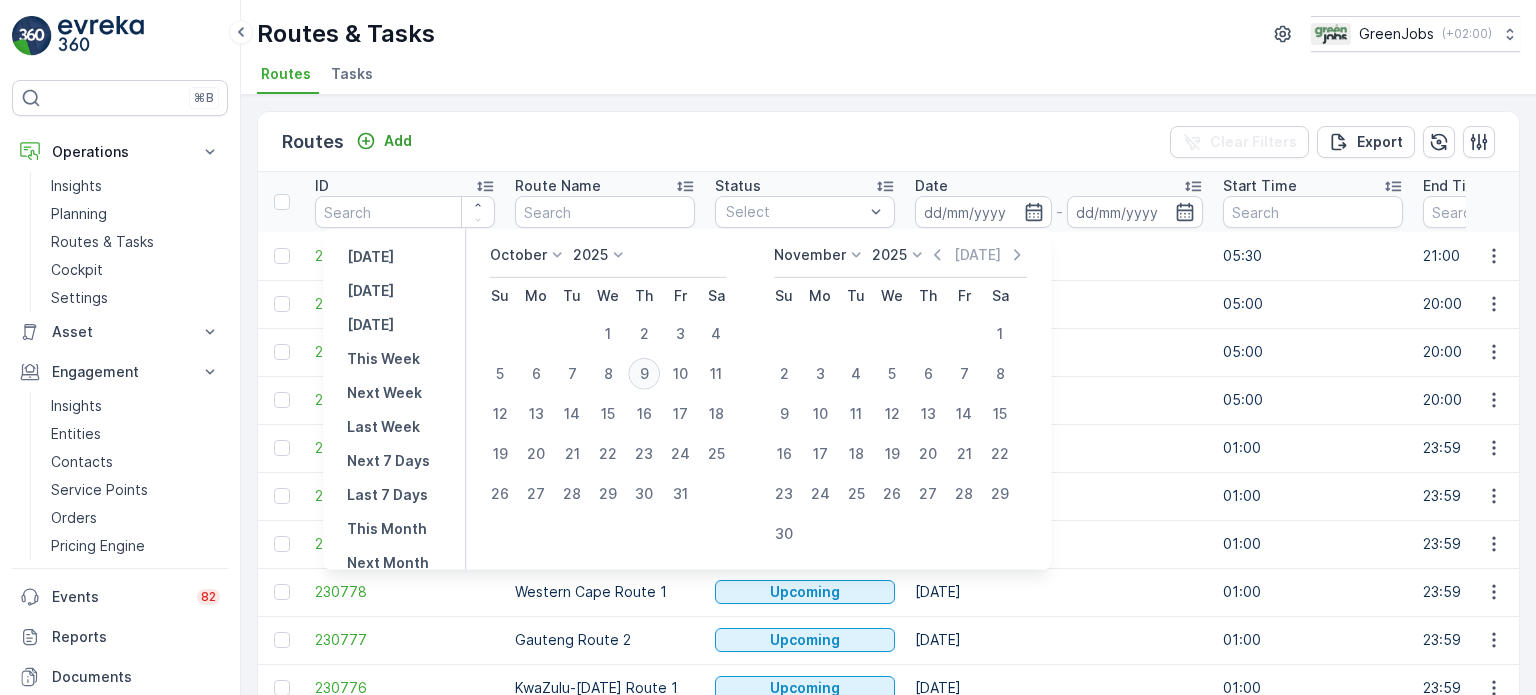
click at [652, 370] on div "9" at bounding box center [644, 374] width 32 height 32
type input "[DATE]"
click at [652, 370] on div "9" at bounding box center [644, 374] width 32 height 32
type input "[DATE]"
click at [652, 370] on div "9" at bounding box center [644, 374] width 32 height 32
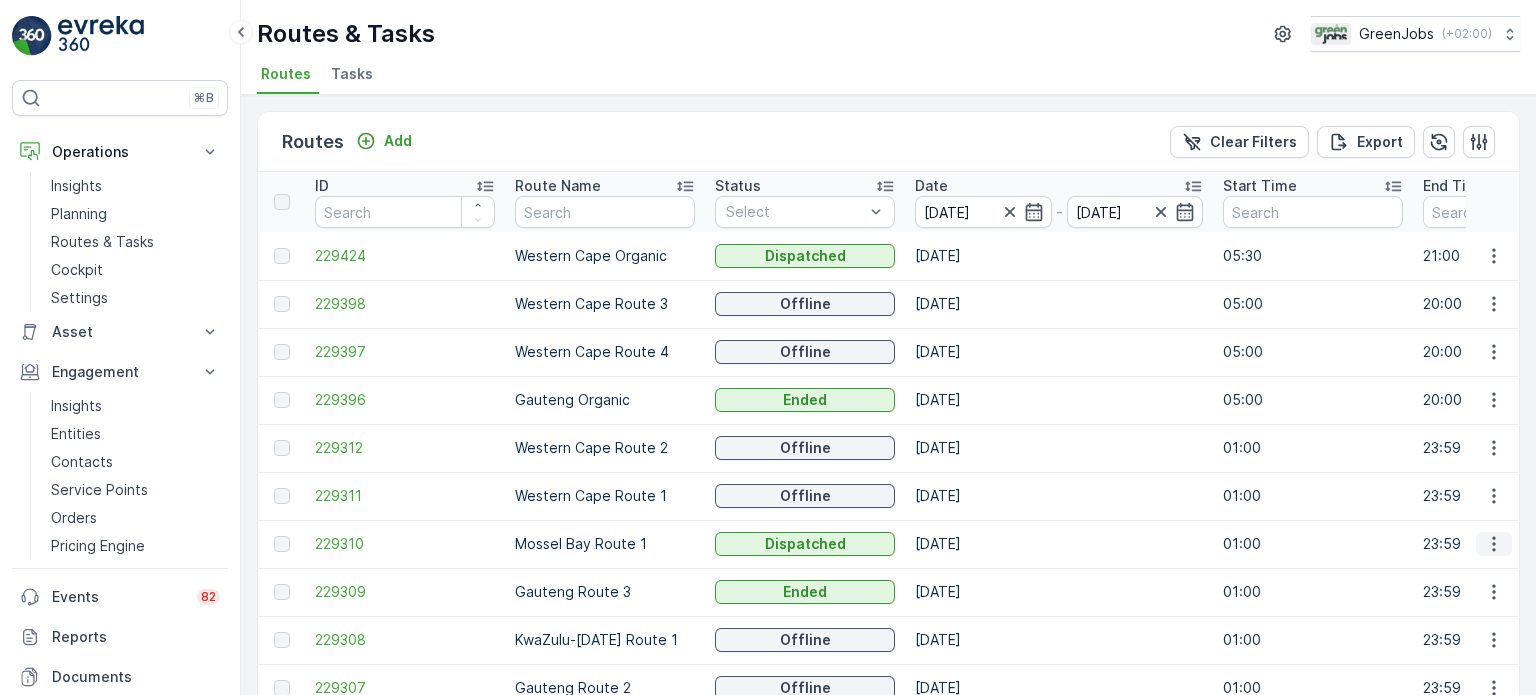
click at [1492, 542] on icon "button" at bounding box center [1494, 544] width 20 height 20
click at [1456, 569] on span "See More Details" at bounding box center [1447, 573] width 116 height 20
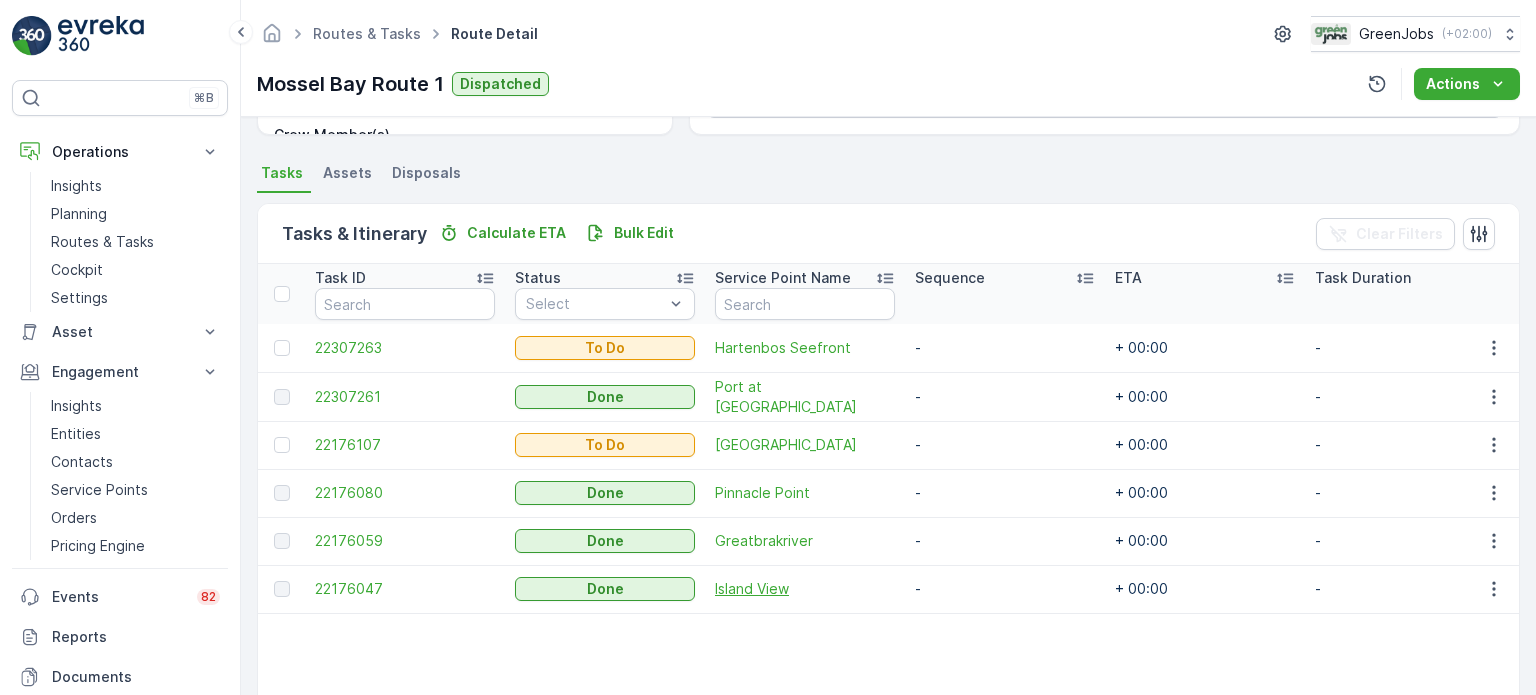
scroll to position [400, 0]
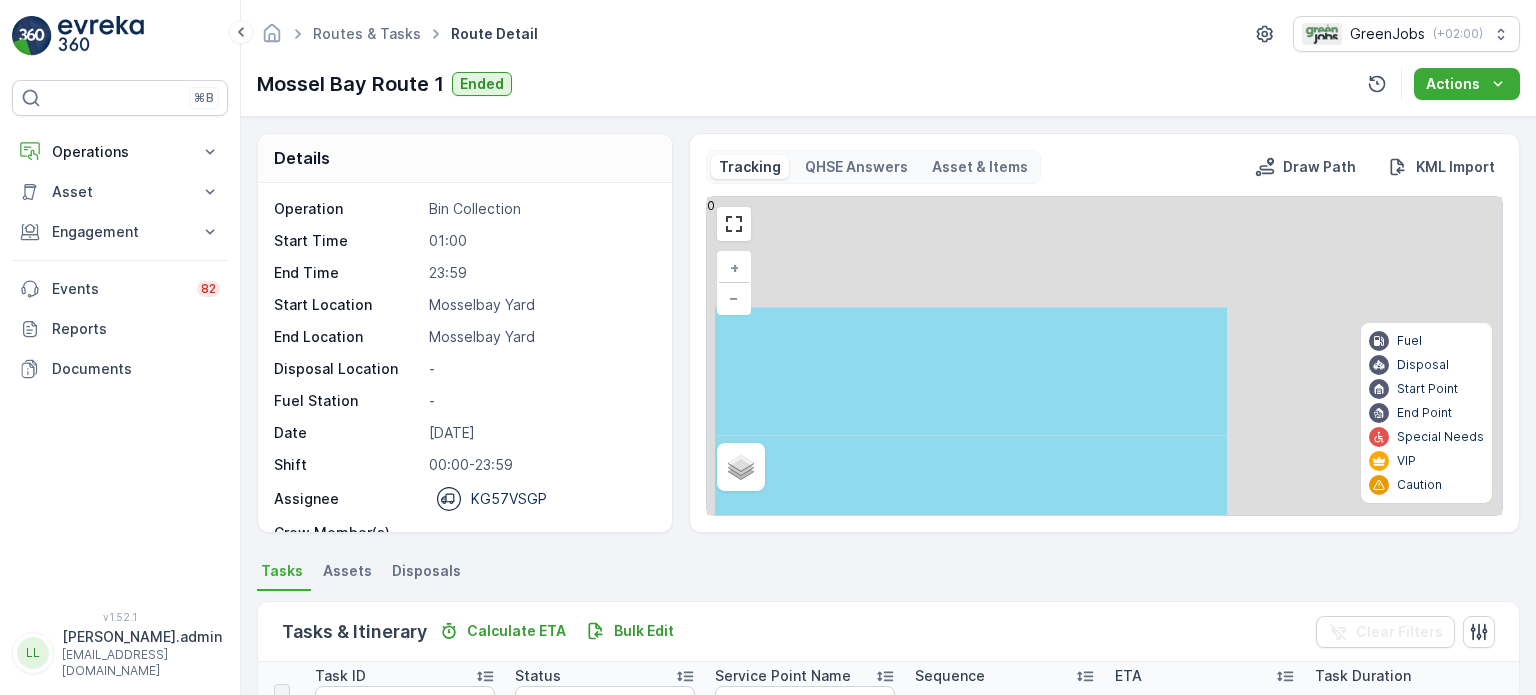
scroll to position [100, 0]
